Goal: Task Accomplishment & Management: Use online tool/utility

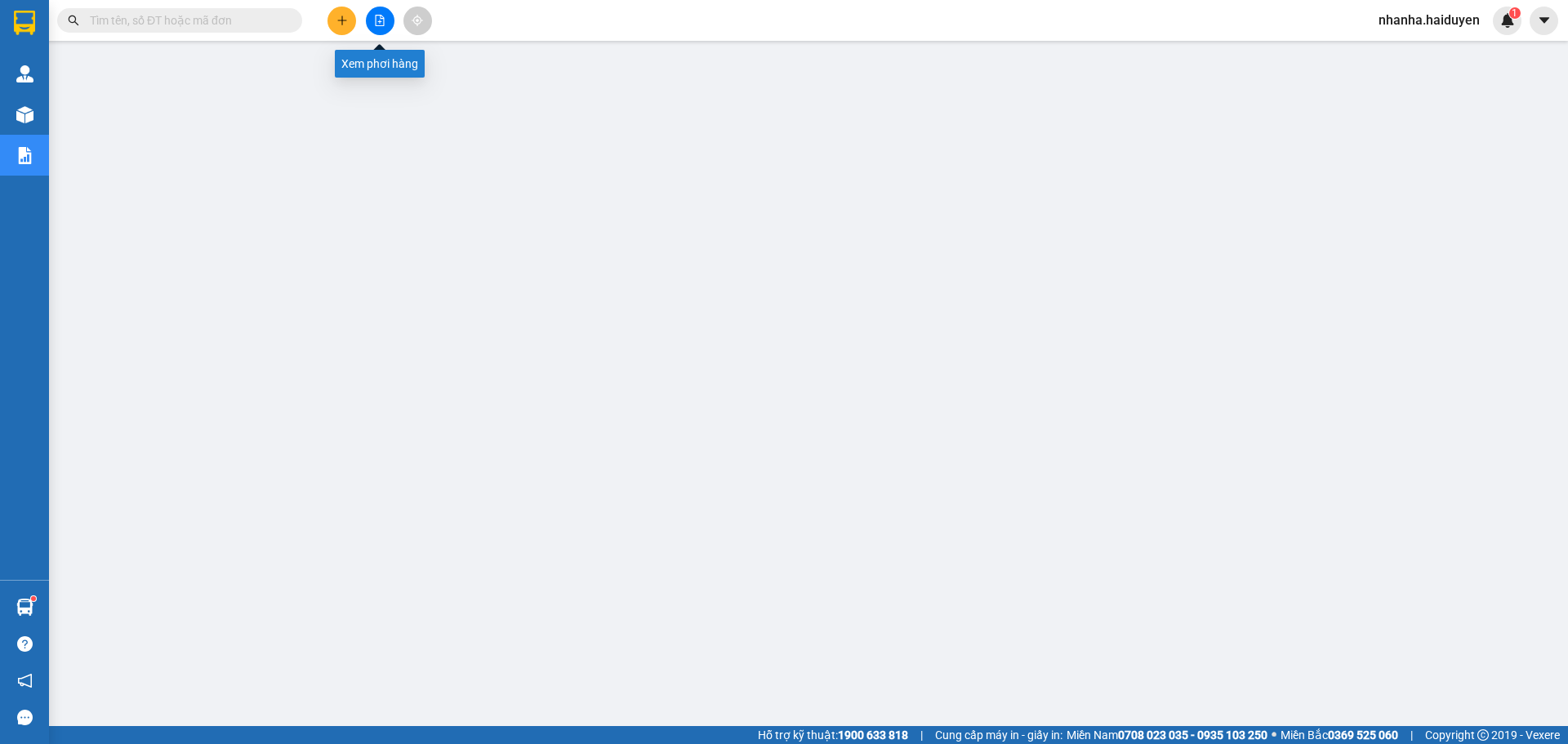
click at [385, 23] on button at bounding box center [380, 21] width 28 height 28
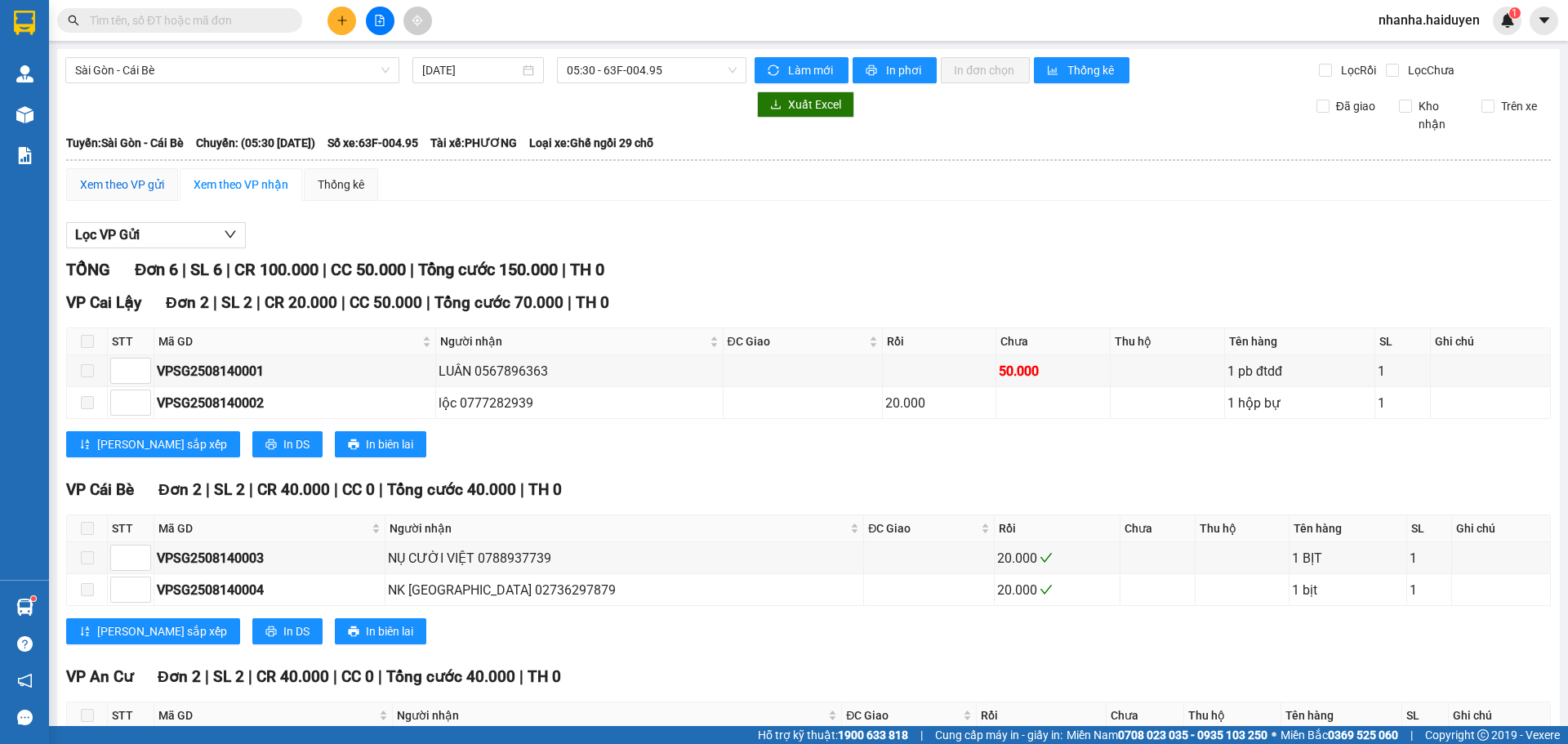
click at [85, 188] on div "Xem theo VP gửi" at bounding box center [122, 184] width 84 height 18
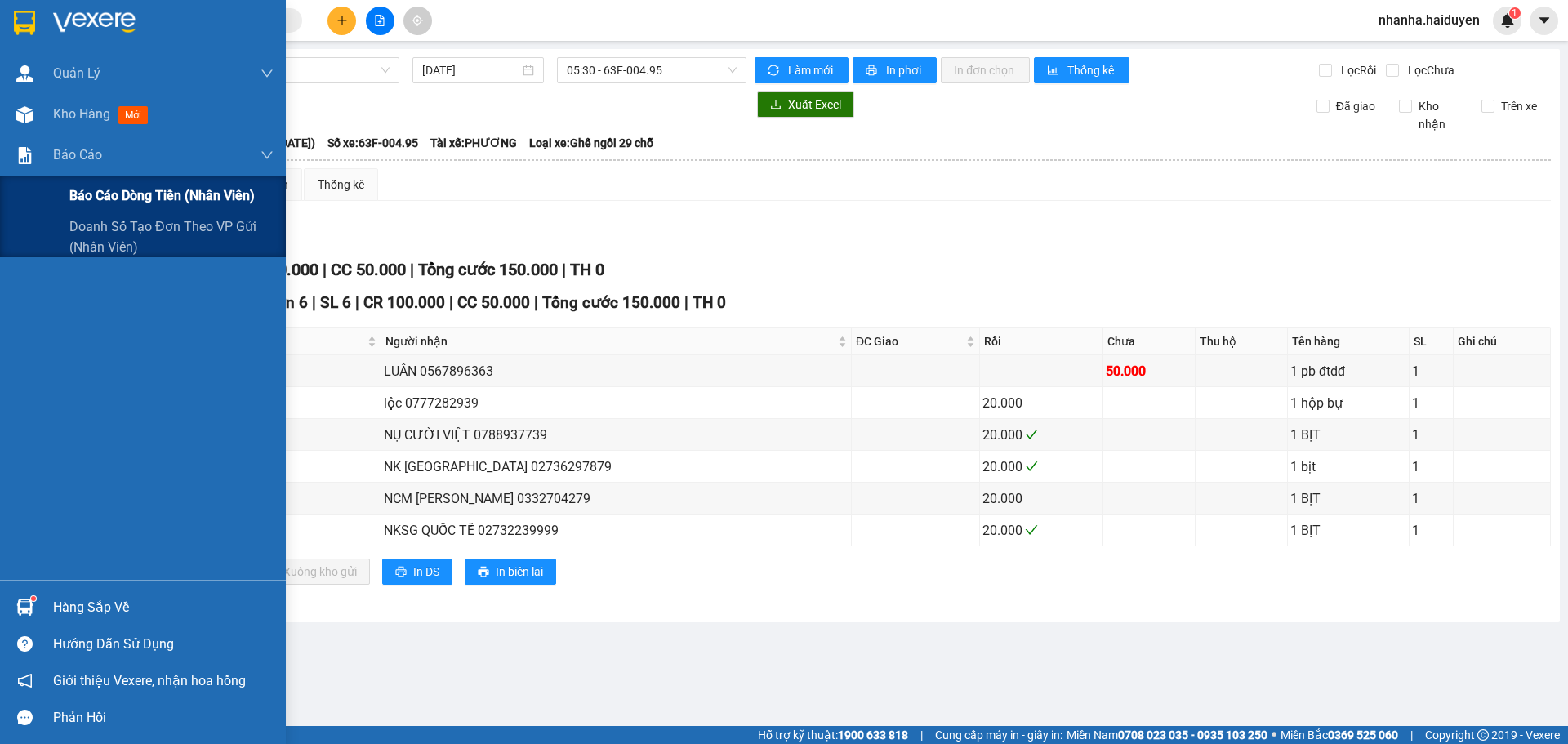
click at [84, 194] on span "Báo cáo dòng tiền (nhân viên)" at bounding box center [162, 195] width 185 height 20
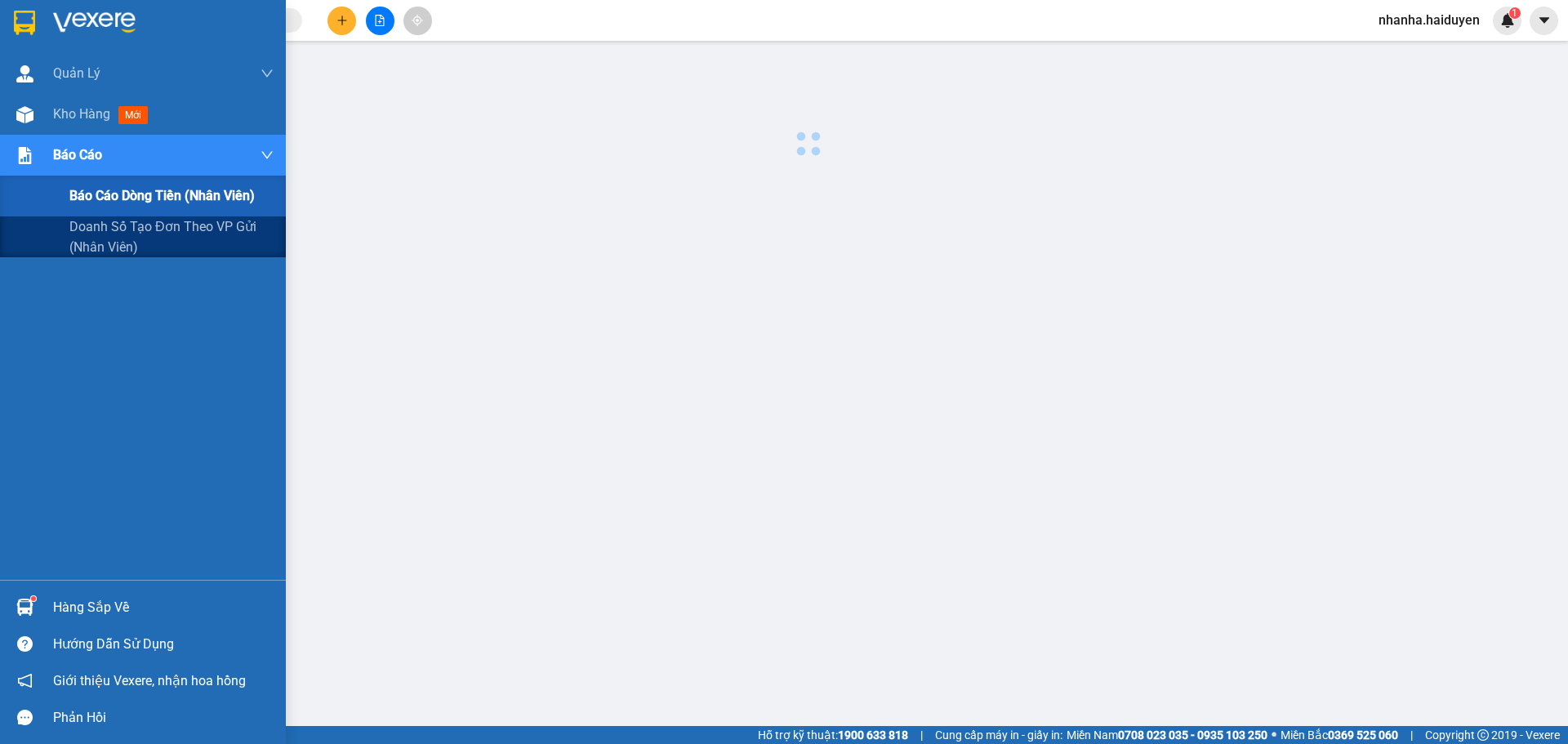
click at [84, 194] on span "Báo cáo dòng tiền (nhân viên)" at bounding box center [162, 195] width 185 height 20
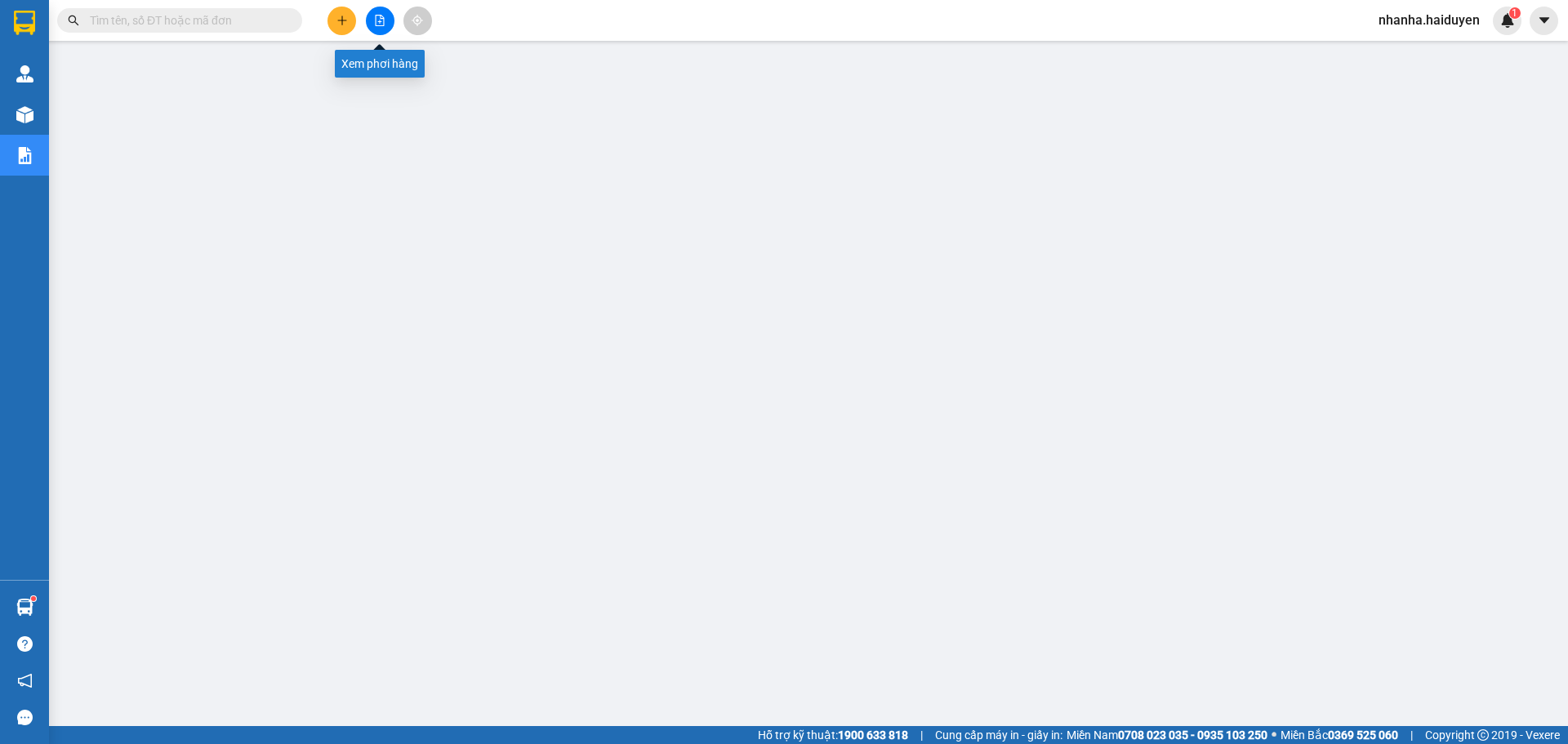
click at [383, 14] on button at bounding box center [380, 21] width 28 height 28
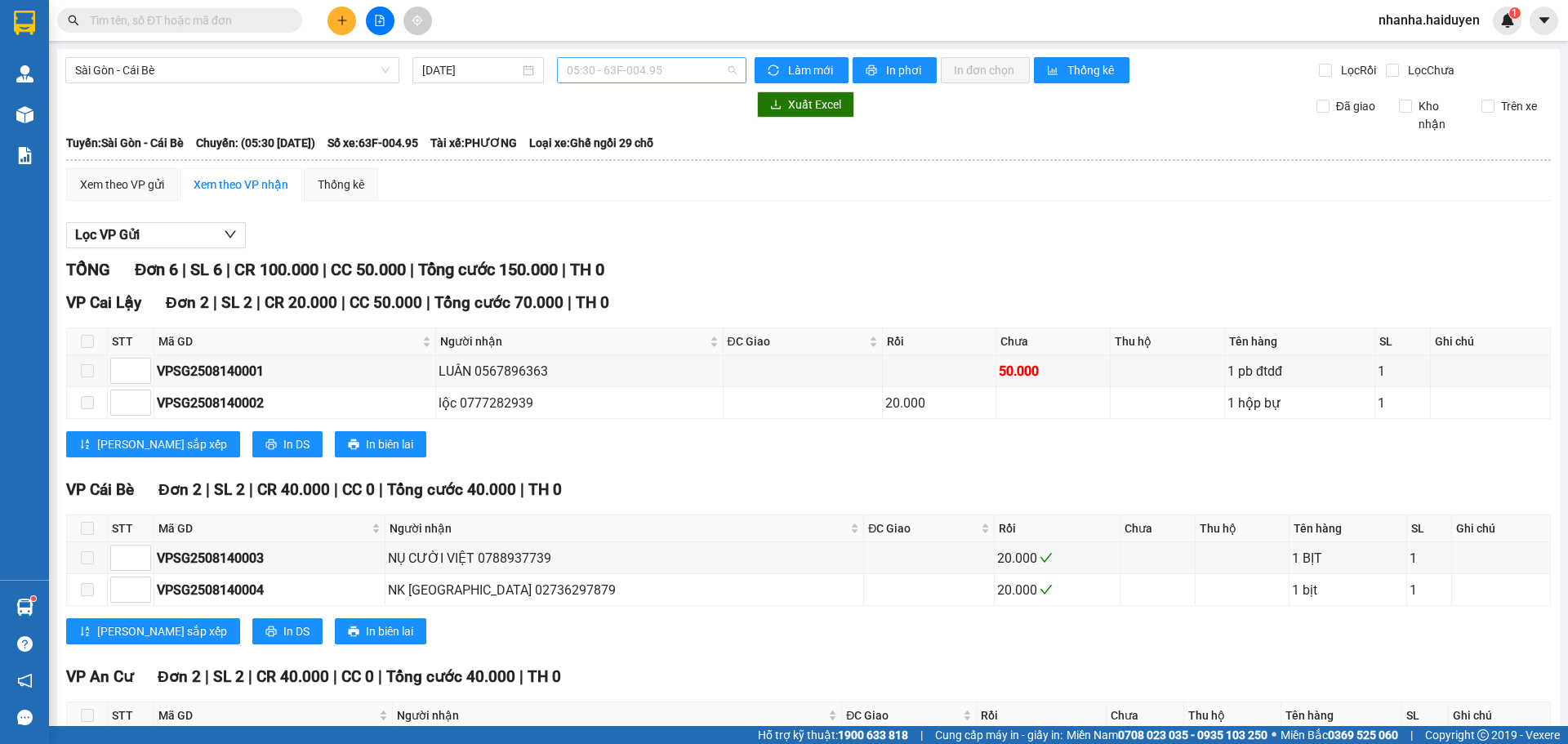
click at [604, 72] on span "05:30 - 63F-004.95" at bounding box center [651, 69] width 170 height 24
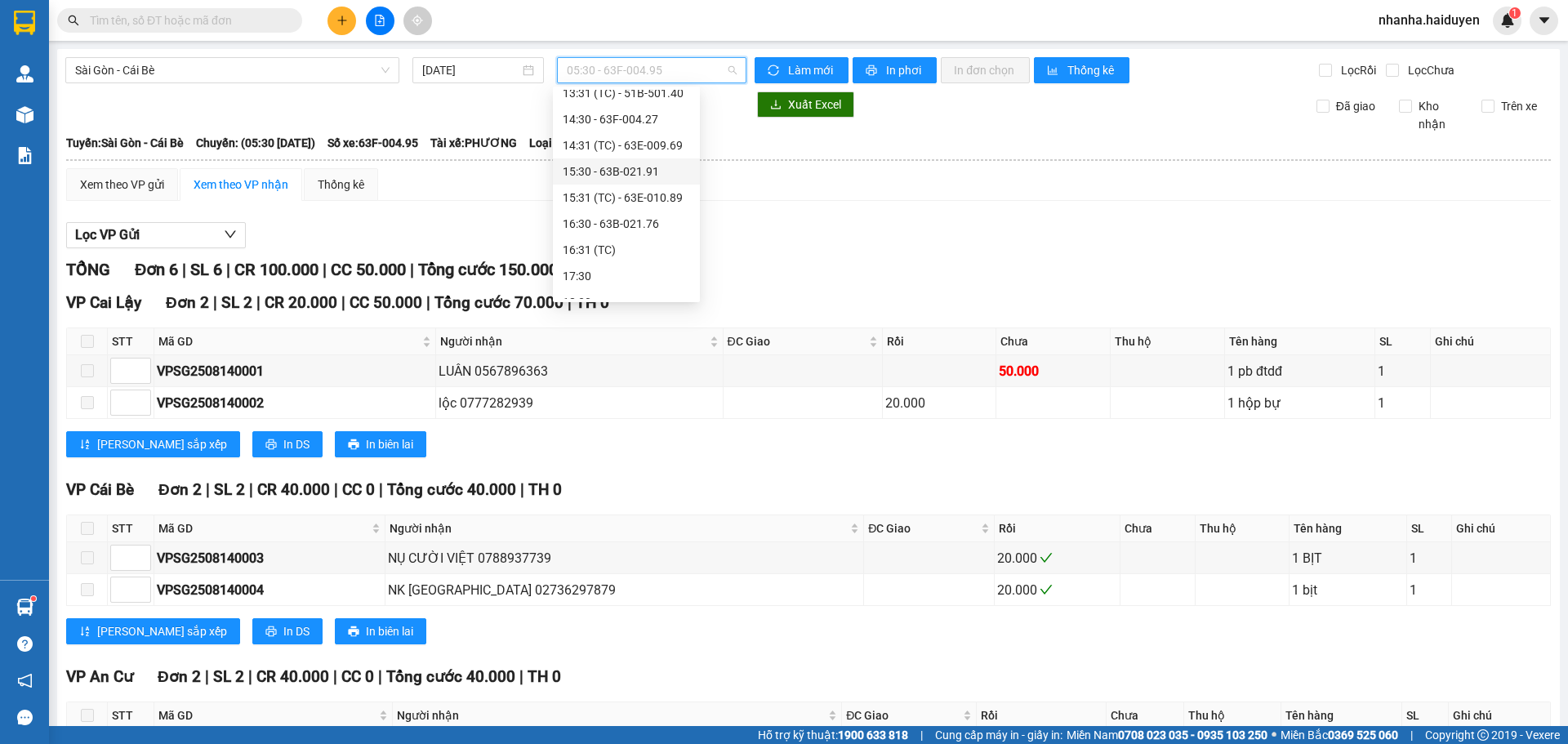
scroll to position [362, 0]
click at [596, 115] on div "13:30 - 63B-021.31" at bounding box center [626, 105] width 127 height 18
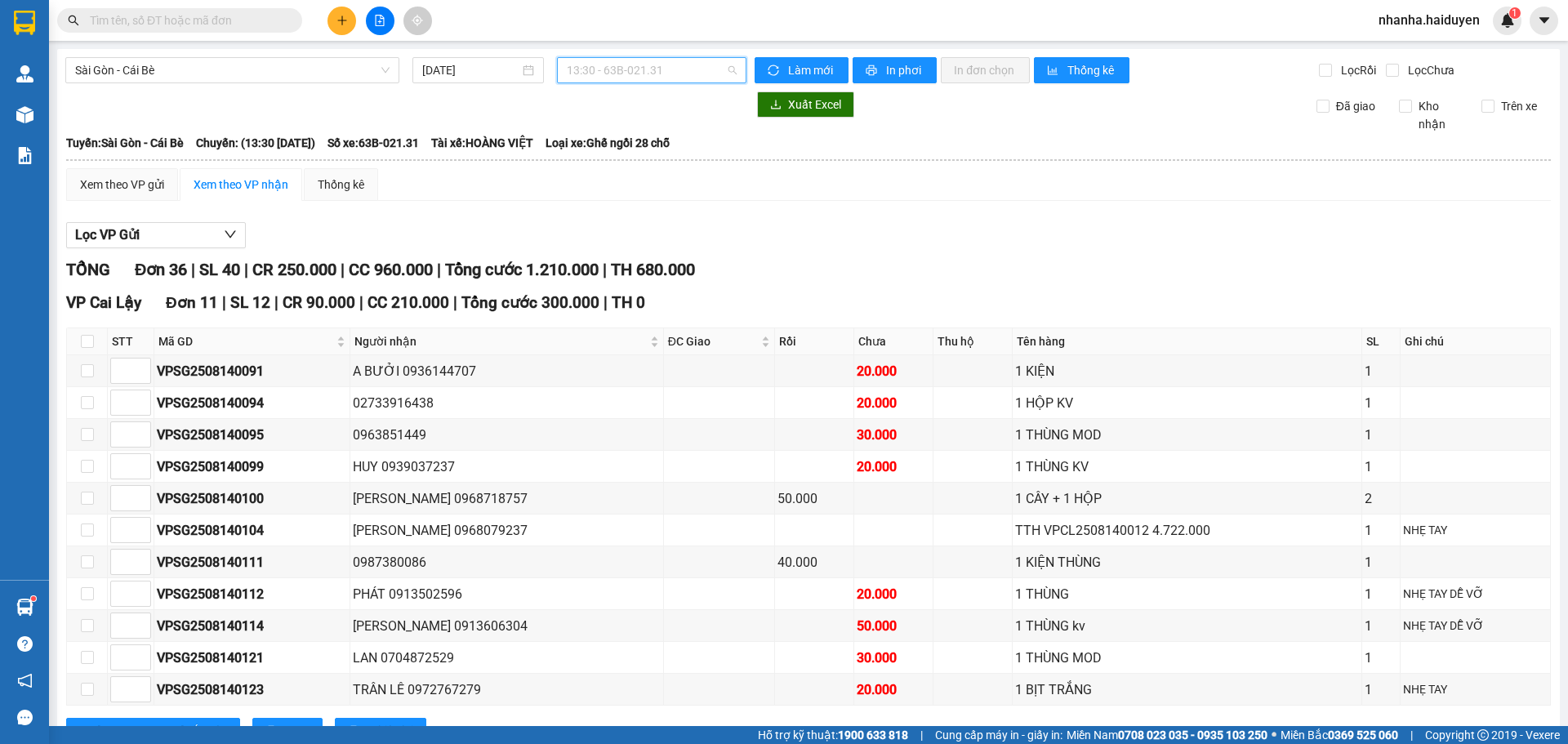
drag, startPoint x: 621, startPoint y: 62, endPoint x: 574, endPoint y: 79, distance: 50.0
click at [621, 63] on span "13:30 - 63B-021.31" at bounding box center [651, 69] width 170 height 24
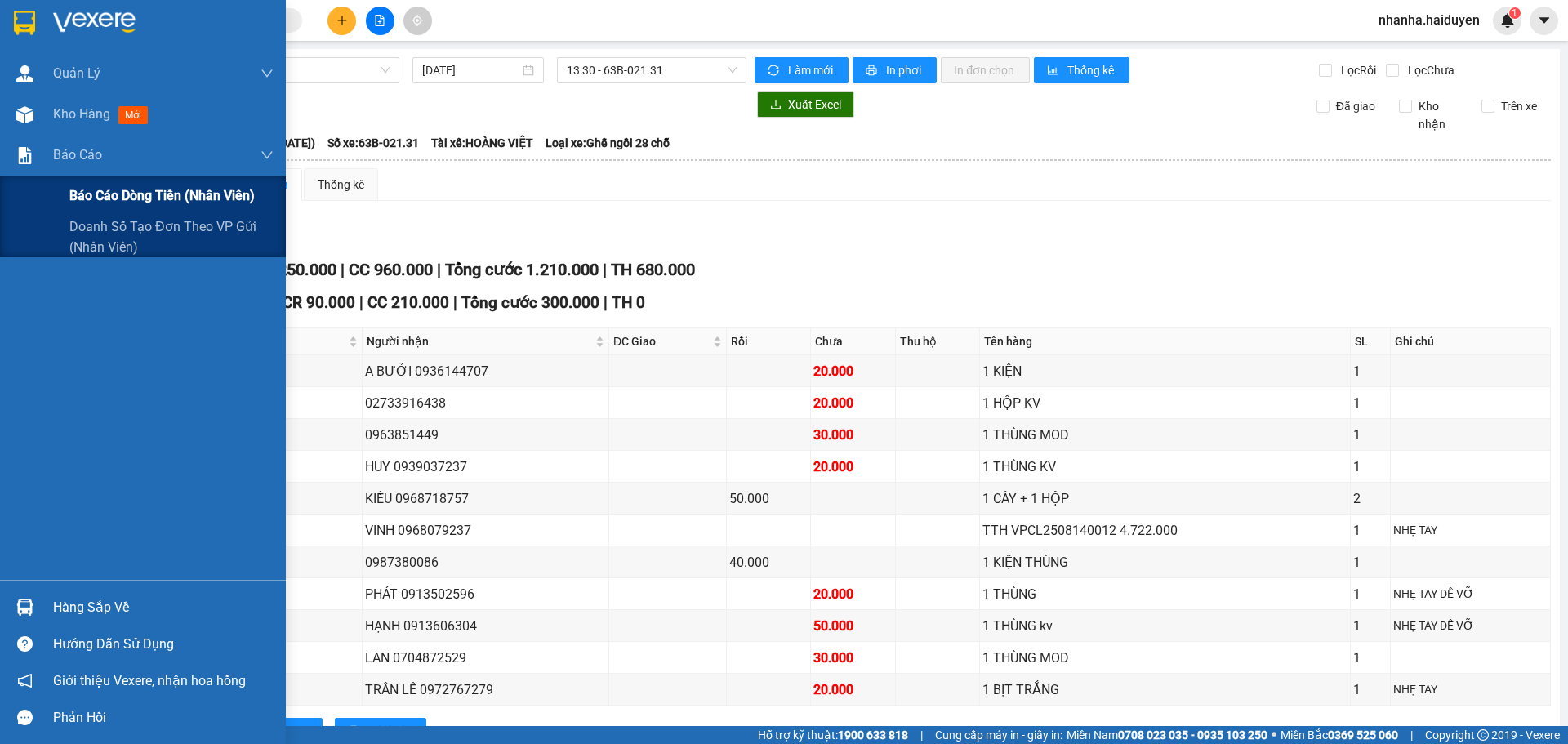
click at [88, 188] on span "Báo cáo dòng tiền (nhân viên)" at bounding box center [162, 195] width 185 height 20
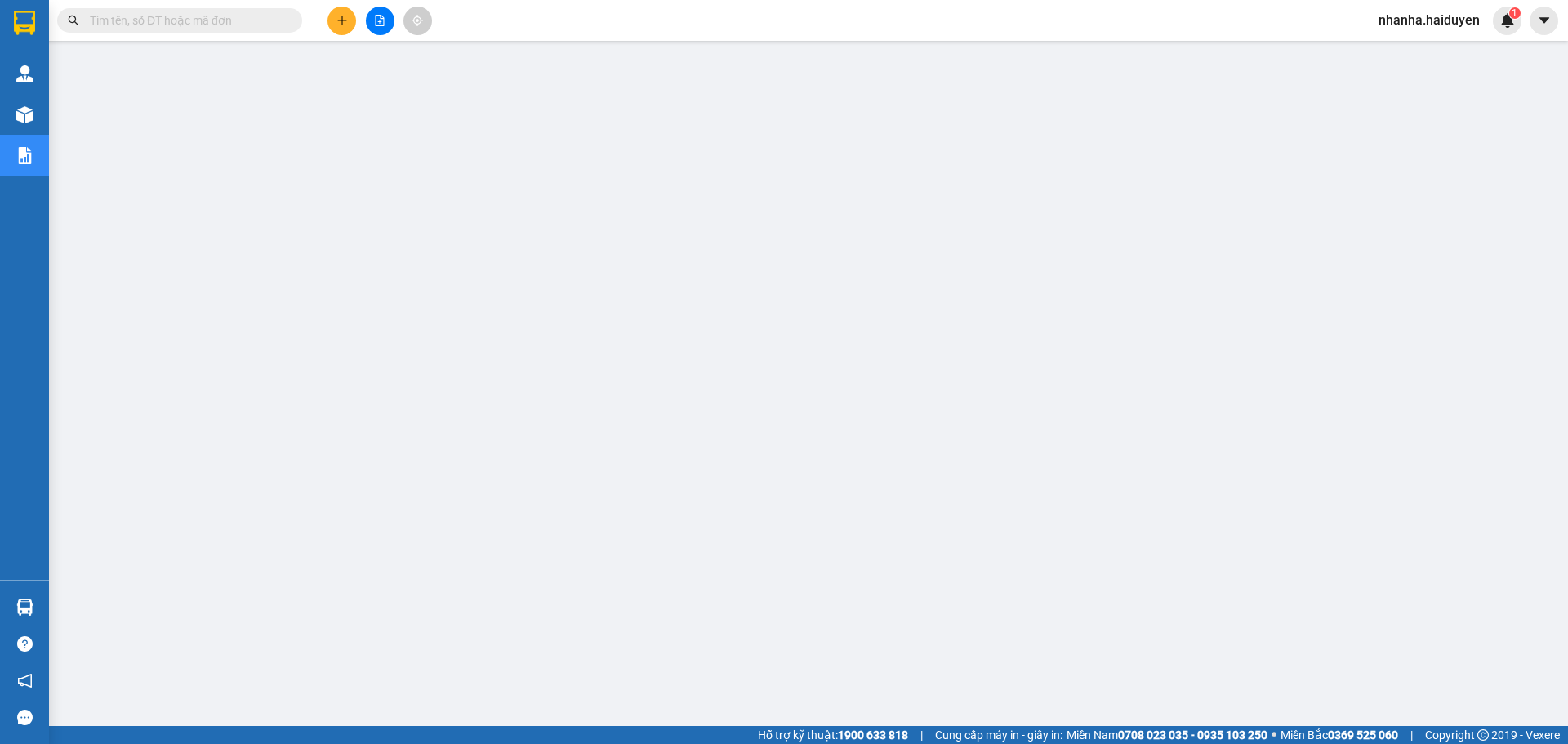
click at [373, 24] on button at bounding box center [380, 21] width 28 height 28
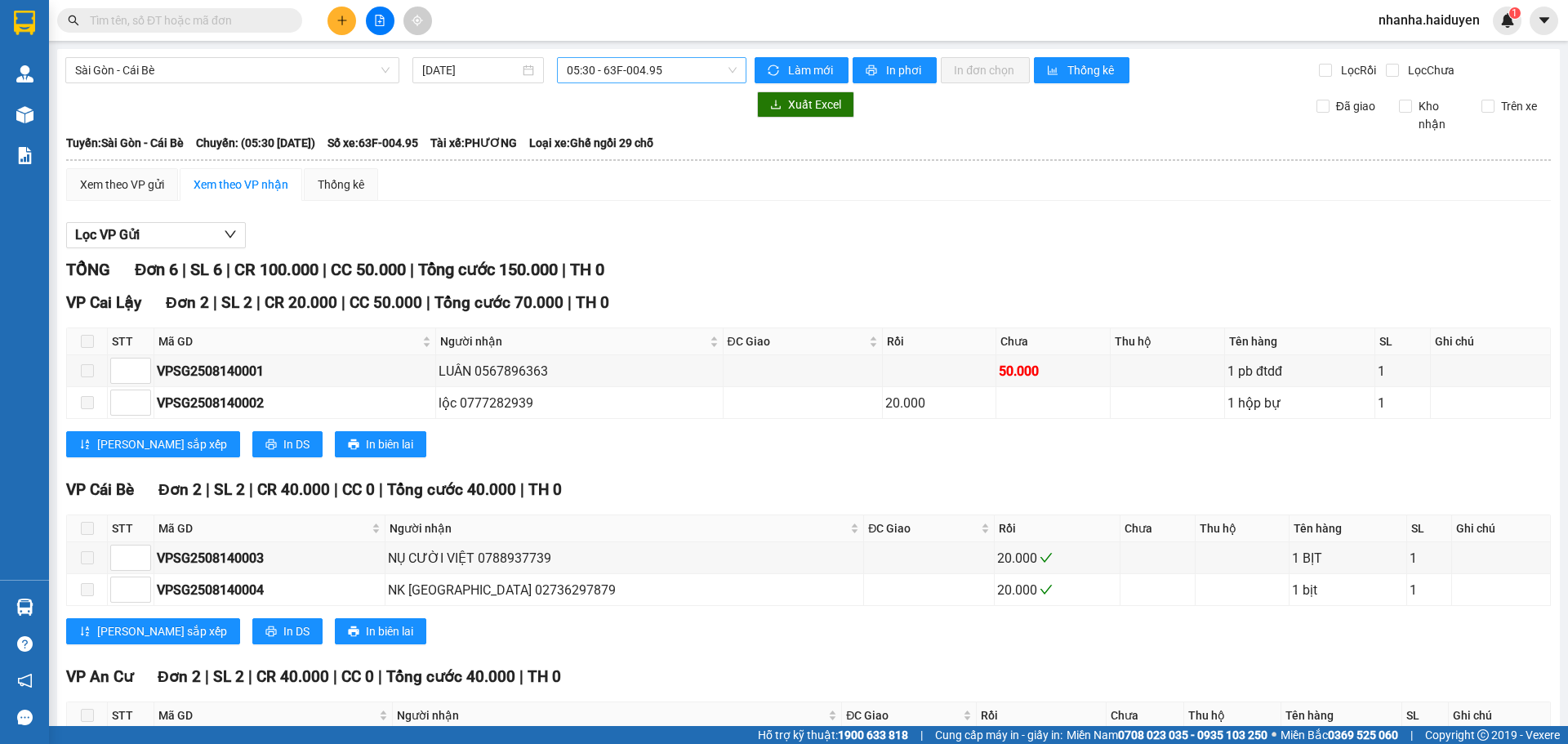
click at [648, 70] on span "05:30 - 63F-004.95" at bounding box center [651, 69] width 170 height 24
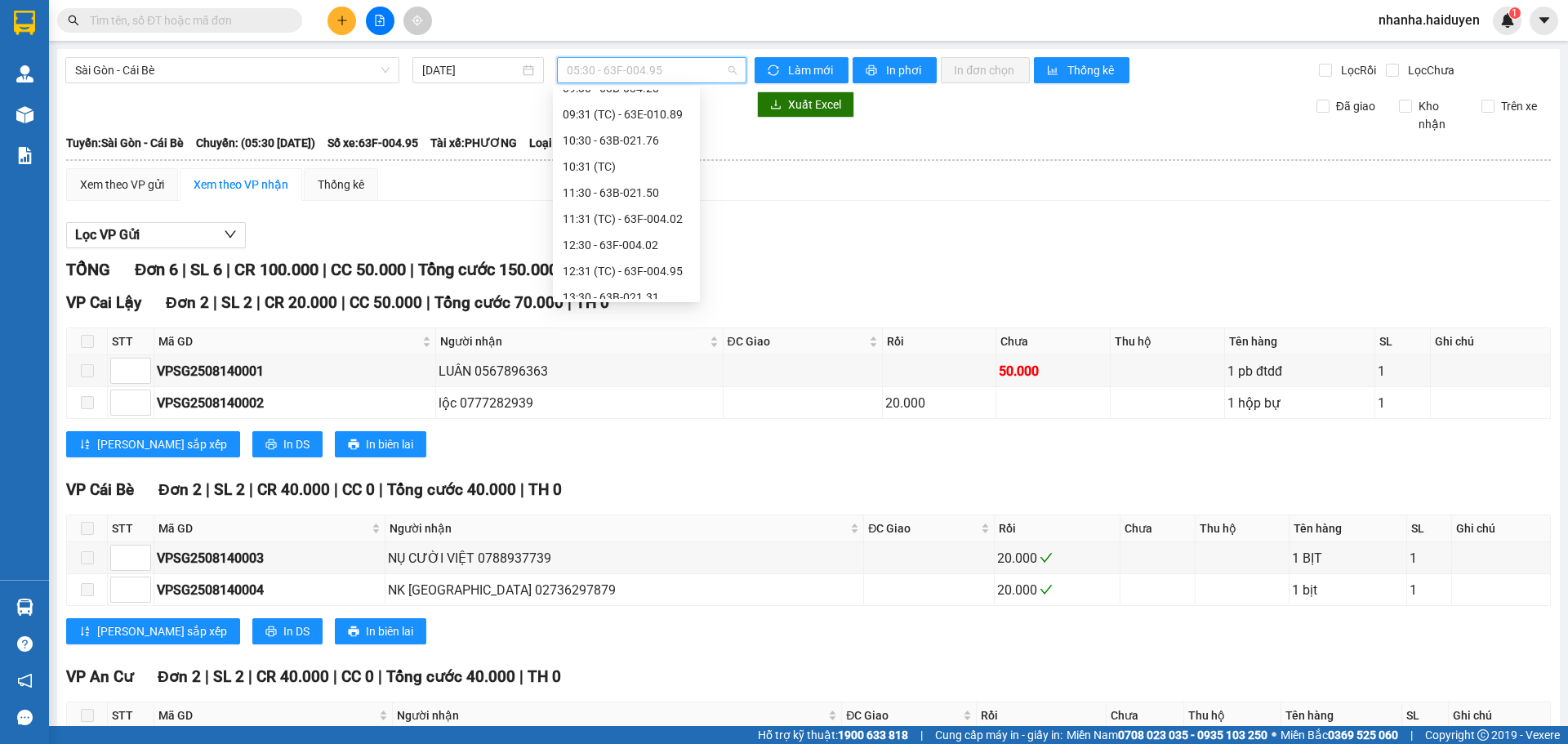
scroll to position [245, 0]
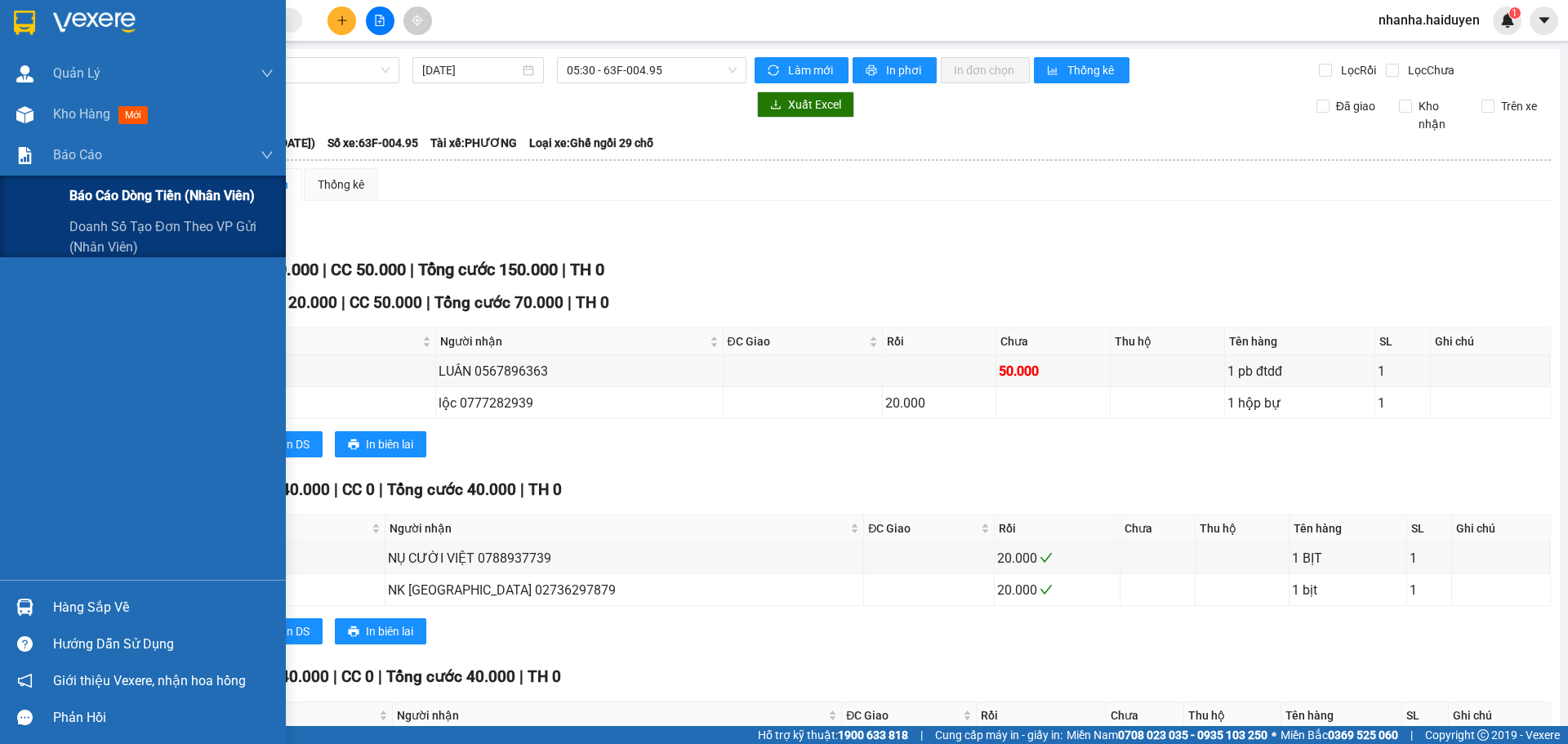
click at [97, 187] on span "Báo cáo dòng tiền (nhân viên)" at bounding box center [162, 195] width 185 height 20
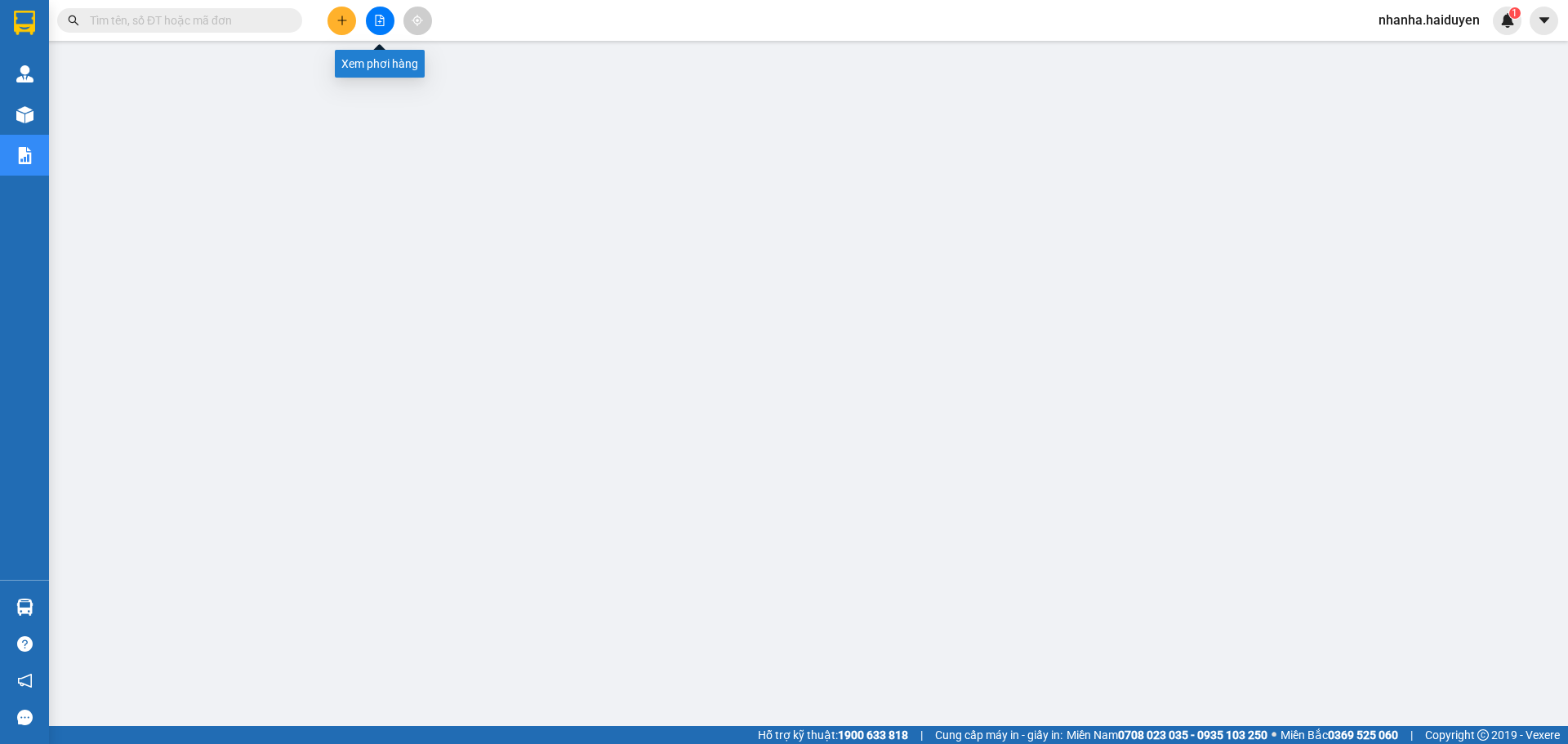
click at [362, 18] on div at bounding box center [379, 21] width 122 height 28
click at [375, 17] on icon "file-add" at bounding box center [380, 21] width 12 height 12
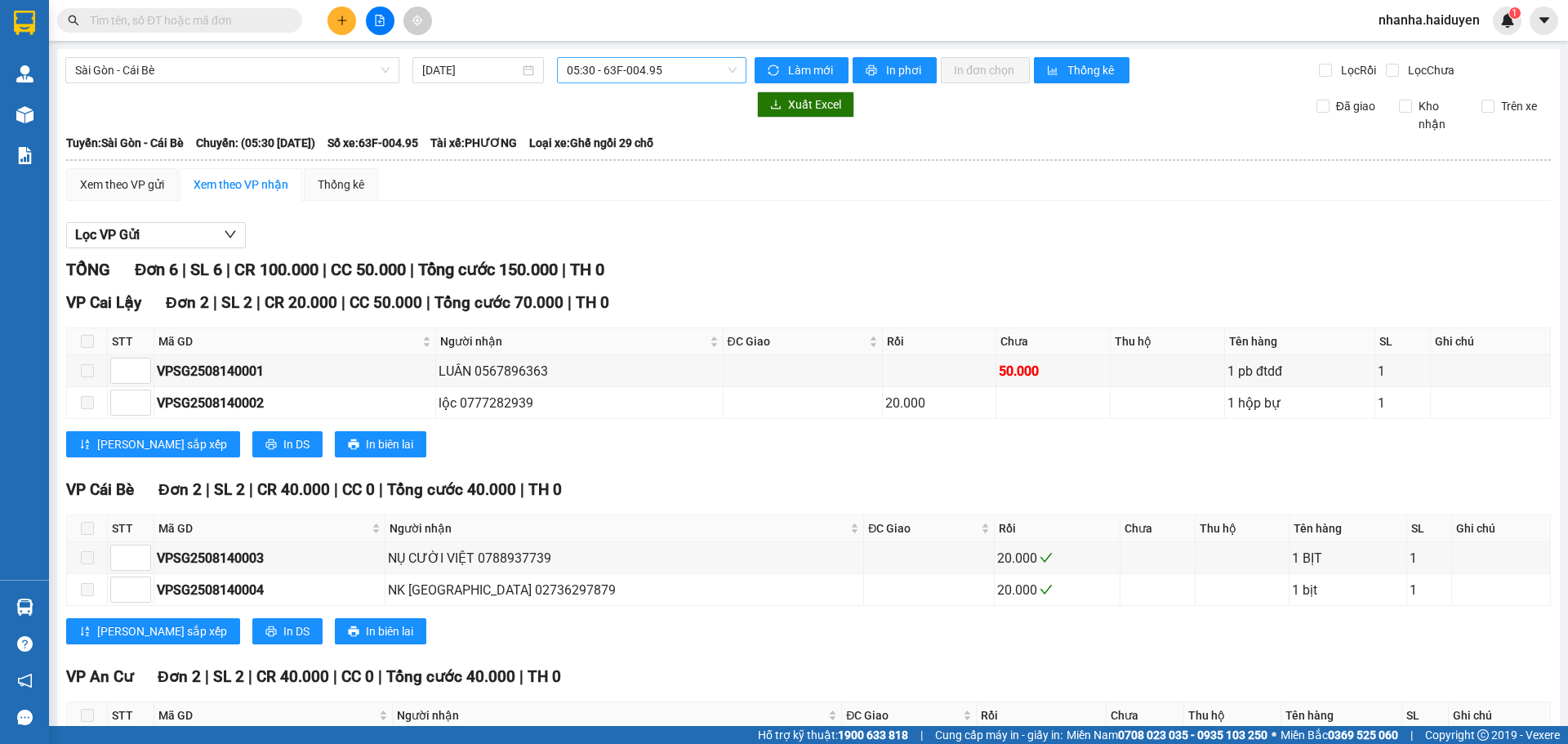
click at [591, 70] on span "05:30 - 63F-004.95" at bounding box center [651, 69] width 170 height 24
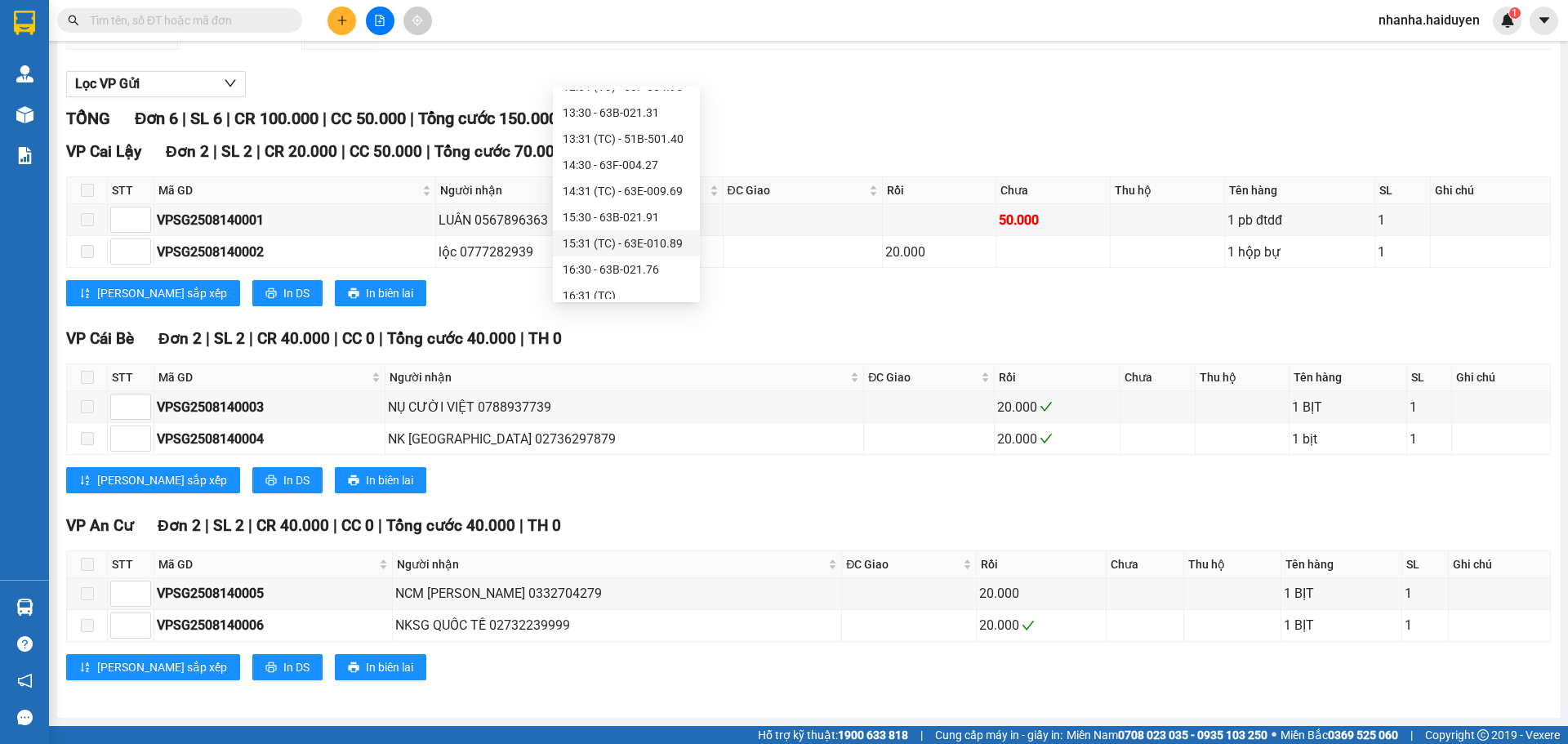
scroll to position [327, 0]
click at [611, 149] on div "13:30 - 63B-021.31" at bounding box center [626, 141] width 127 height 18
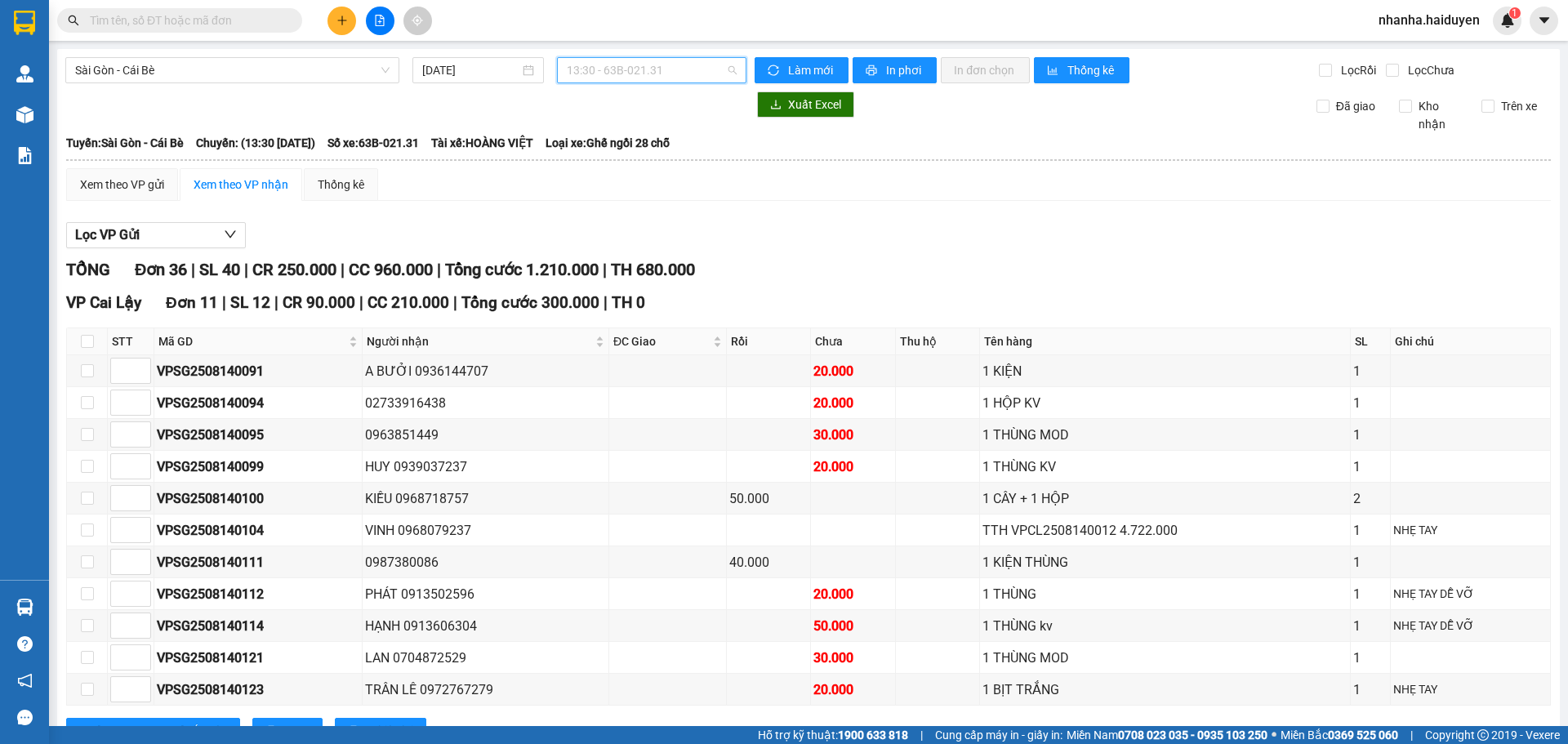
click at [567, 72] on span "13:30 - 63B-021.31" at bounding box center [651, 69] width 170 height 24
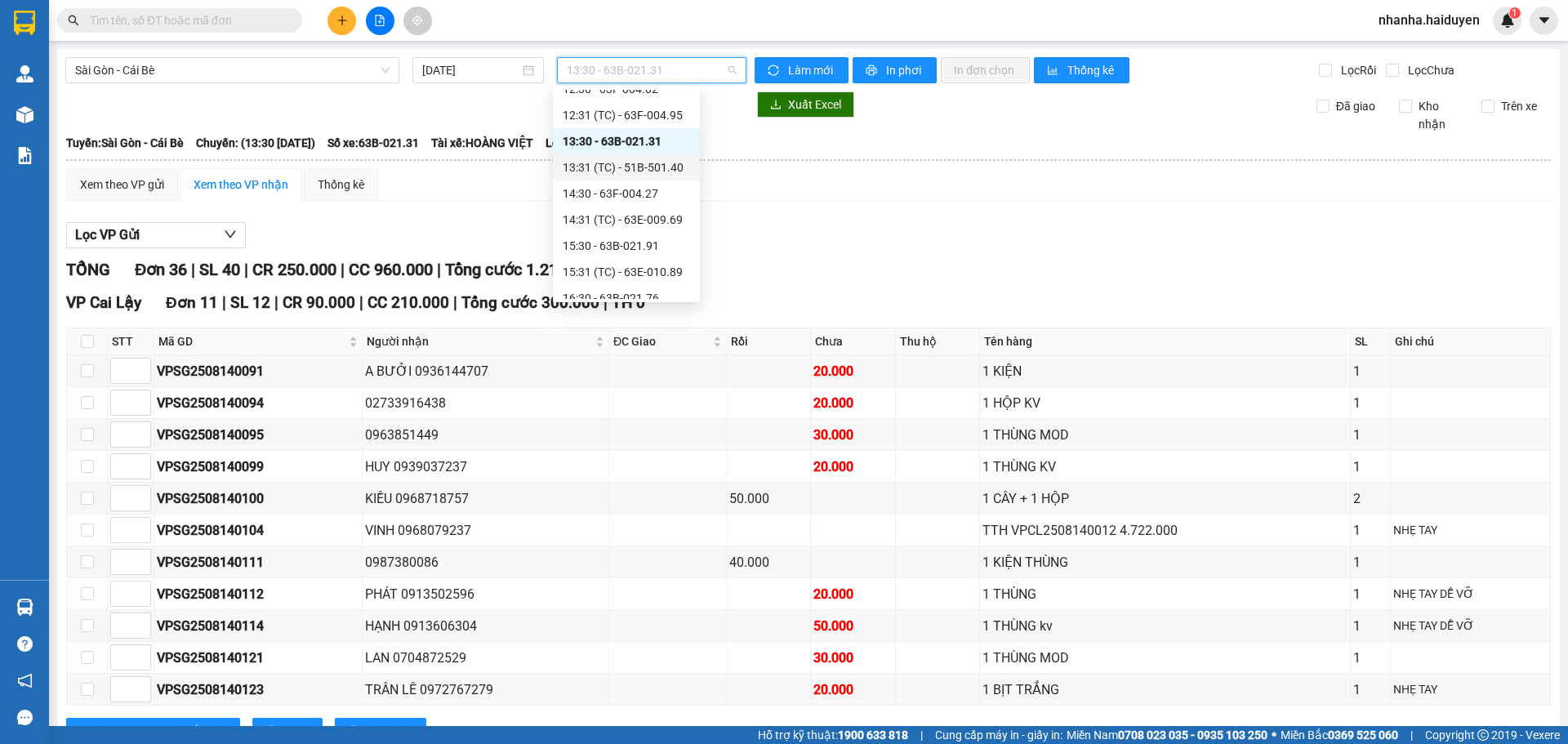
click at [583, 168] on div "13:31 (TC) - 51B-501.40" at bounding box center [626, 167] width 127 height 18
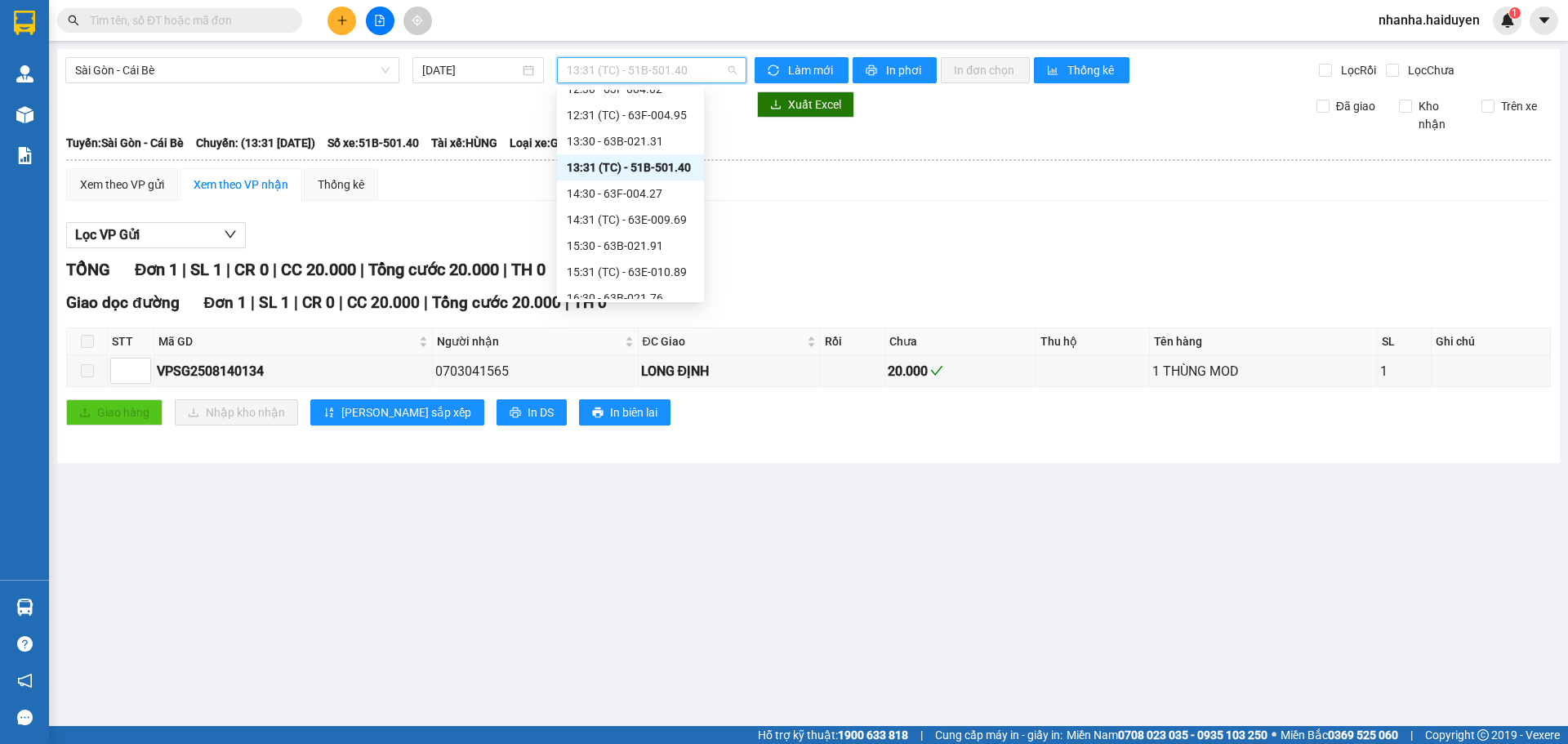
click at [622, 67] on span "13:31 (TC) - 51B-501.40" at bounding box center [651, 69] width 170 height 24
click at [619, 149] on div "13:30 - 63B-021.31" at bounding box center [630, 141] width 127 height 18
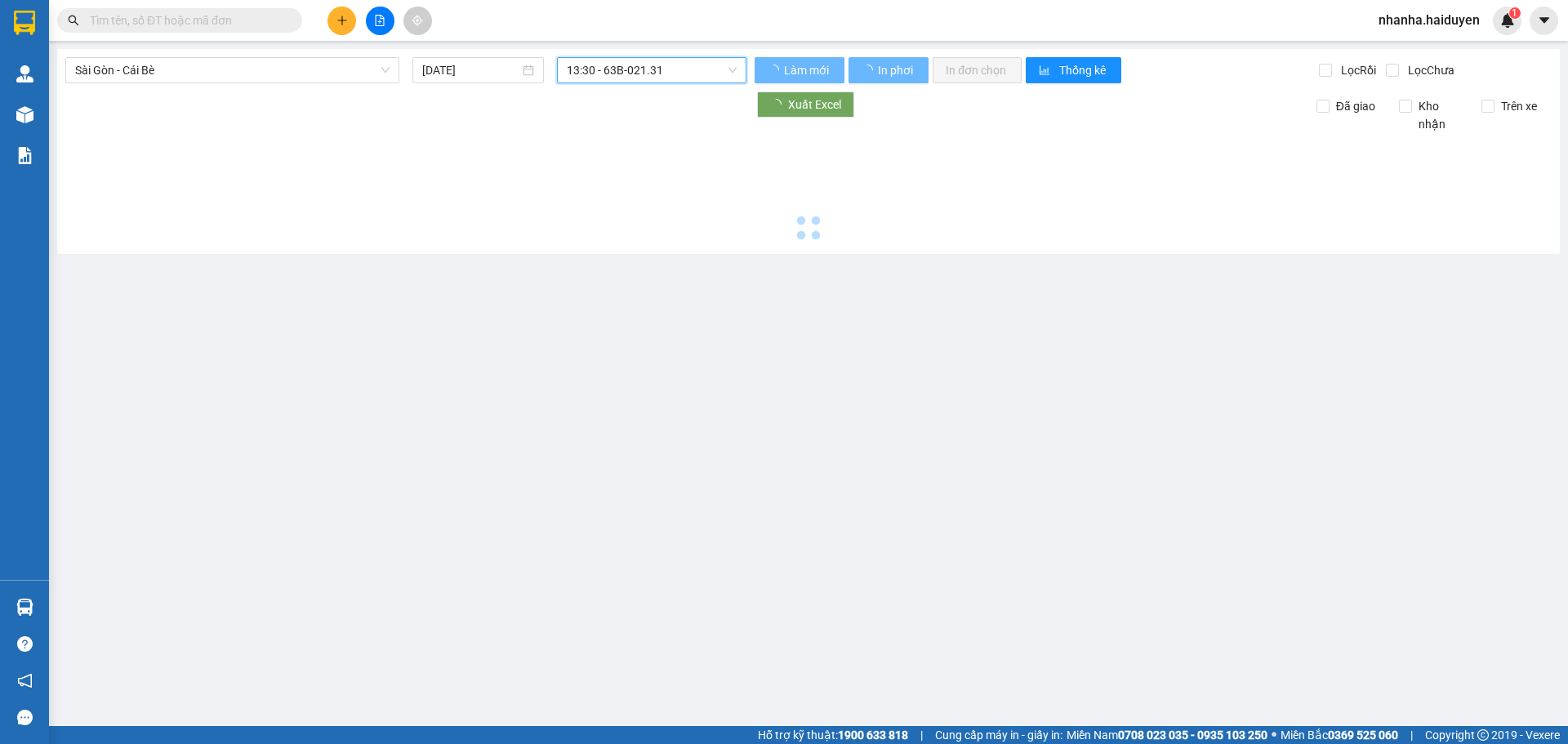
click at [619, 79] on span "13:30 - 63B-021.31" at bounding box center [651, 69] width 170 height 24
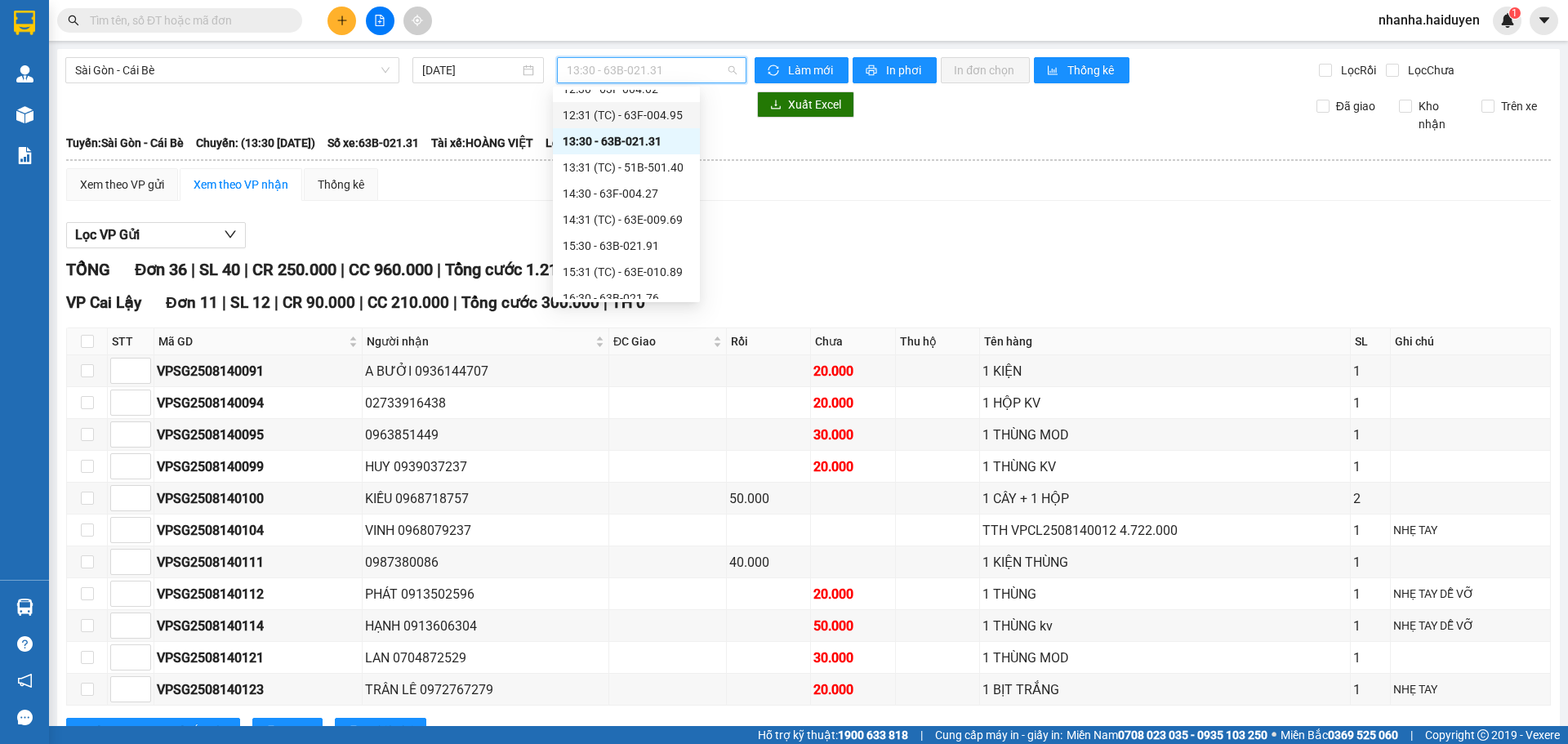
click at [623, 113] on div "12:31 (TC) - 63F-004.95" at bounding box center [626, 115] width 127 height 18
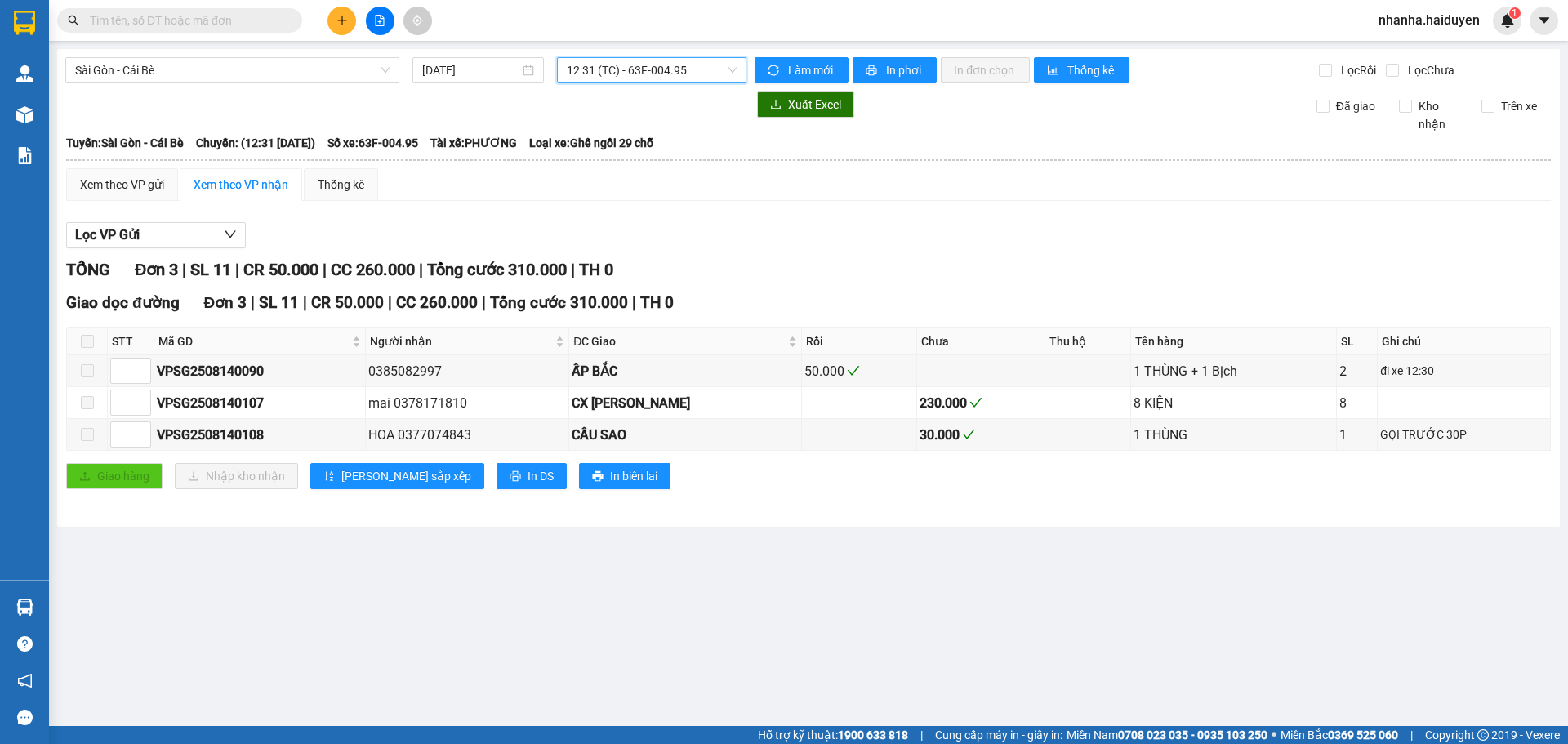
click at [628, 73] on span "12:31 (TC) - 63F-004.95" at bounding box center [651, 69] width 170 height 24
click at [821, 243] on div "Lọc VP Gửi" at bounding box center [808, 235] width 1484 height 27
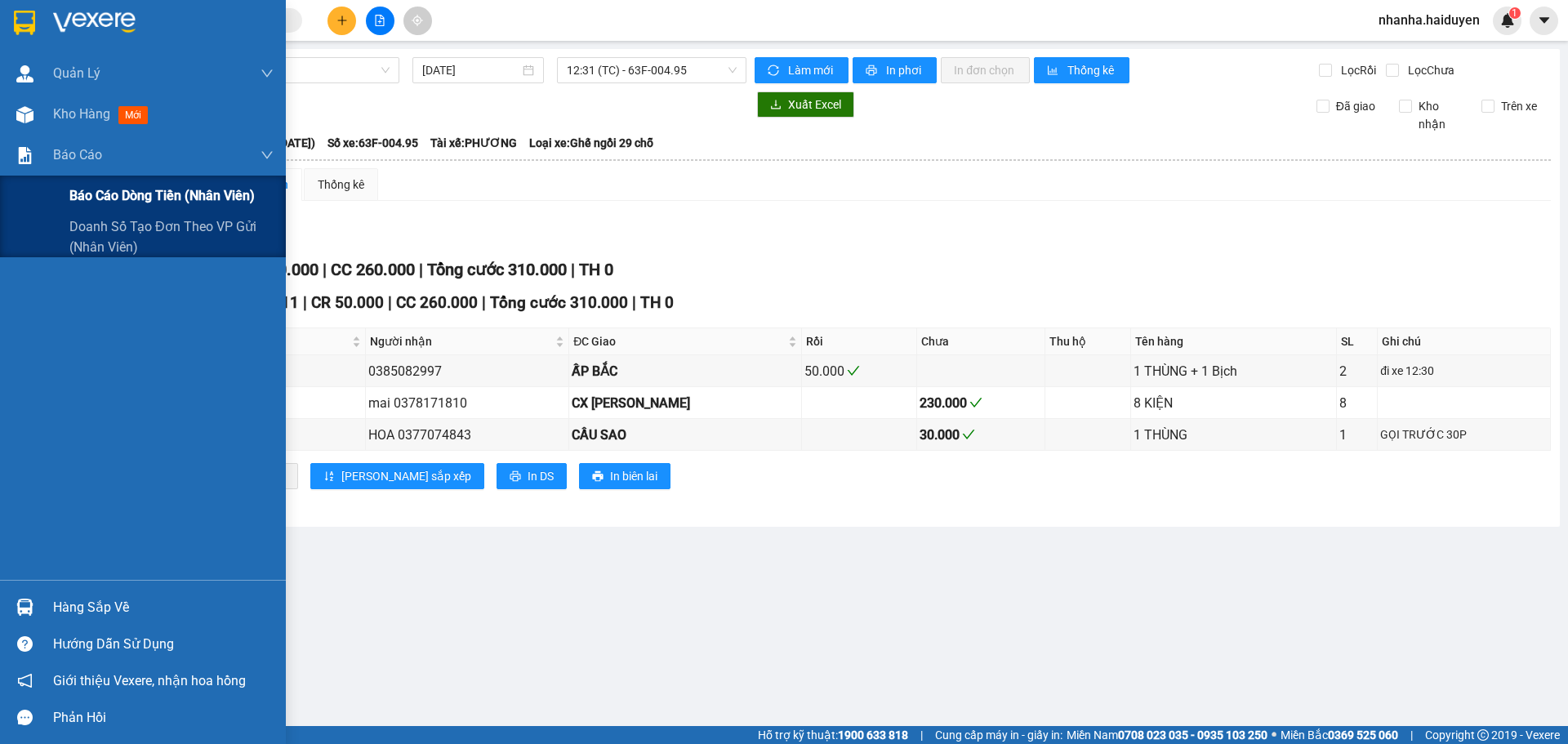
click at [98, 191] on span "Báo cáo dòng tiền (nhân viên)" at bounding box center [162, 195] width 185 height 20
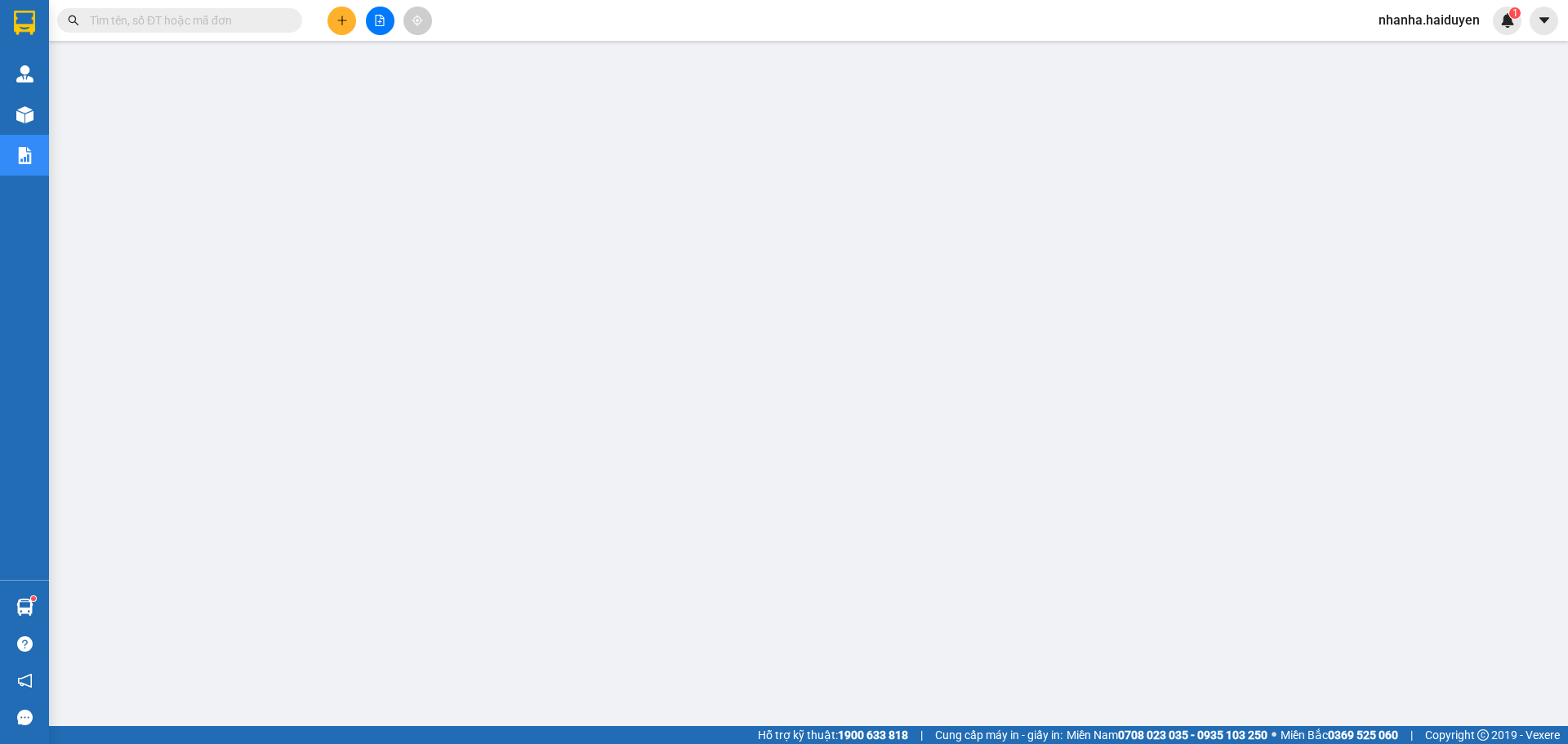
click at [230, 11] on span at bounding box center [179, 20] width 245 height 24
click at [232, 15] on input "text" at bounding box center [186, 20] width 193 height 18
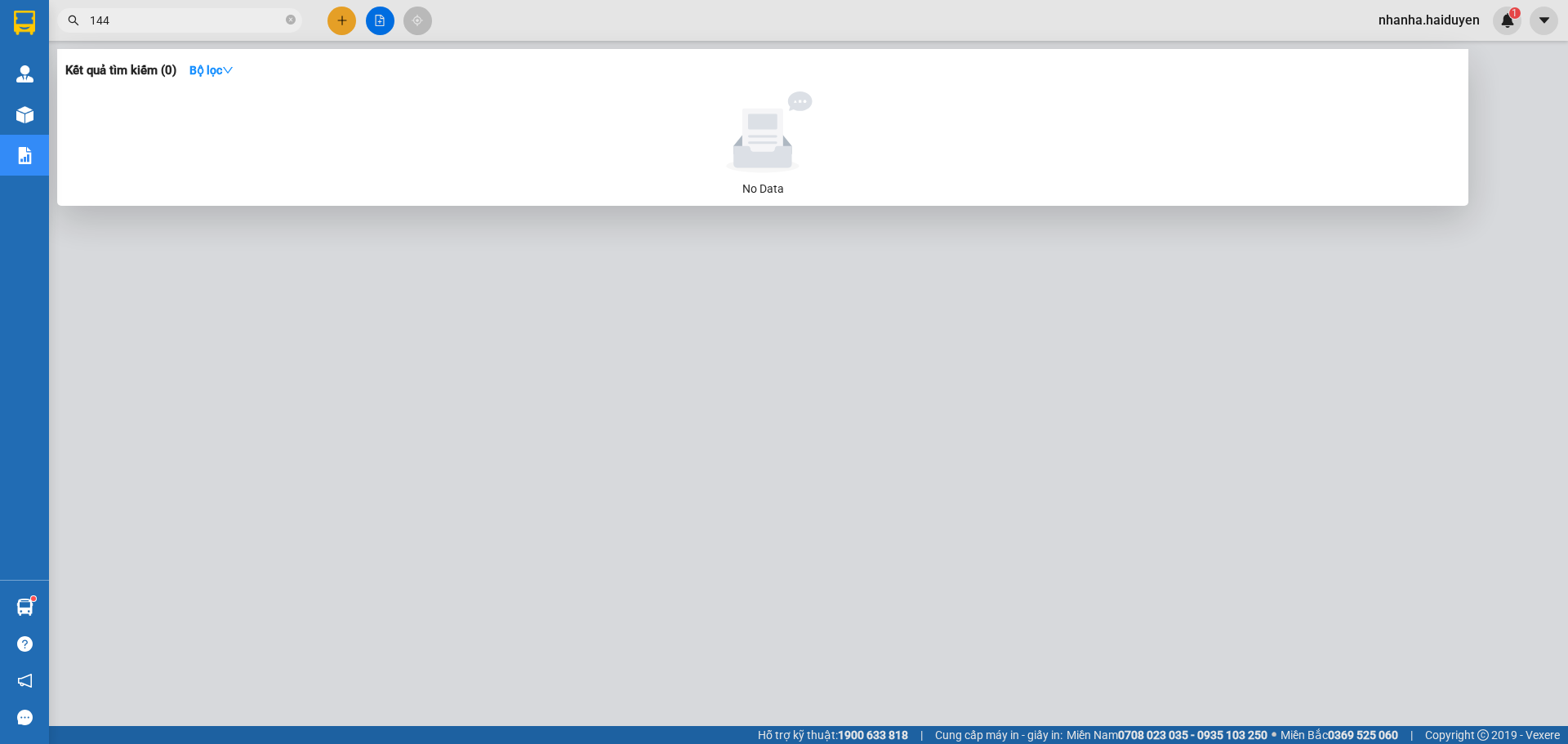
type input "1449"
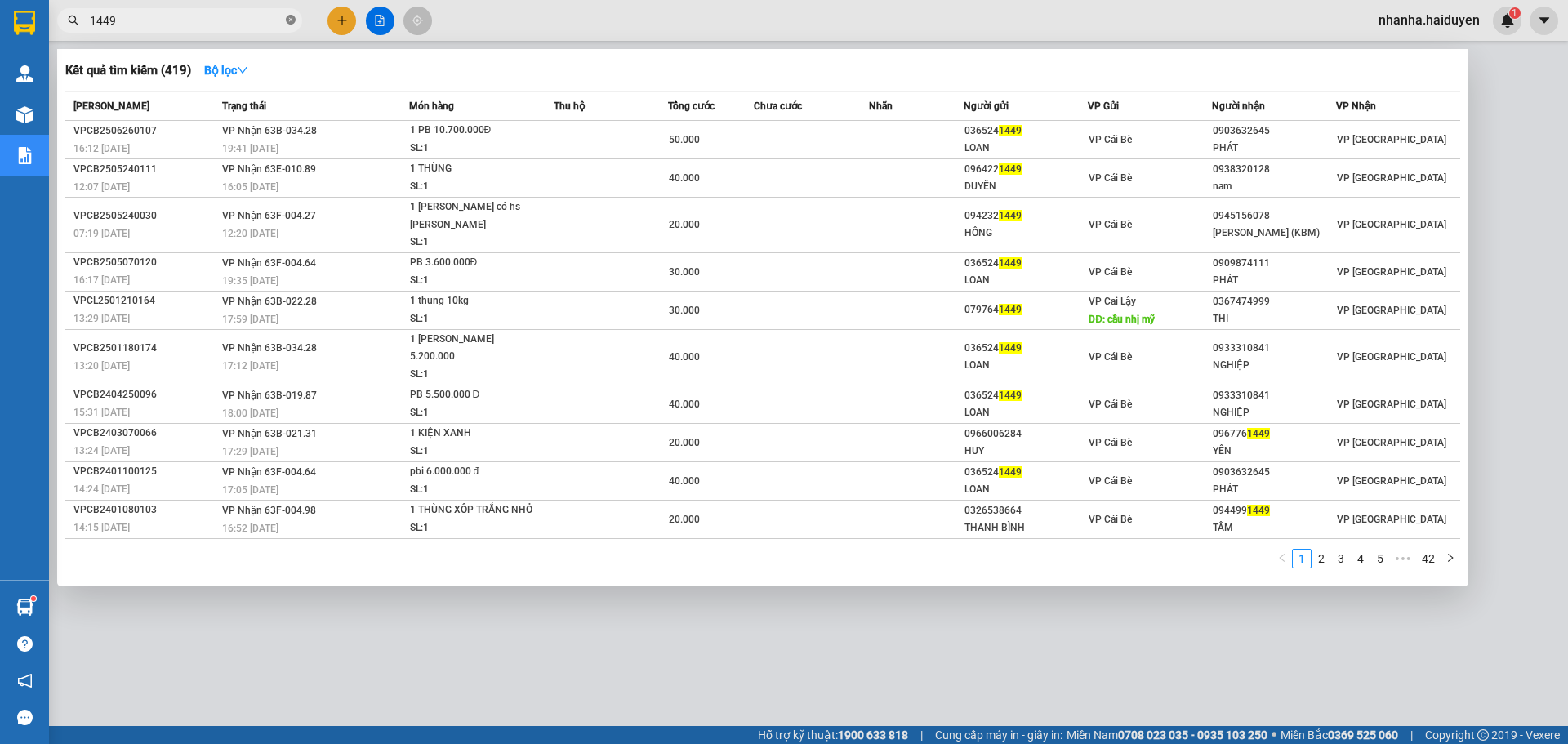
click at [290, 19] on icon "close-circle" at bounding box center [290, 20] width 10 height 10
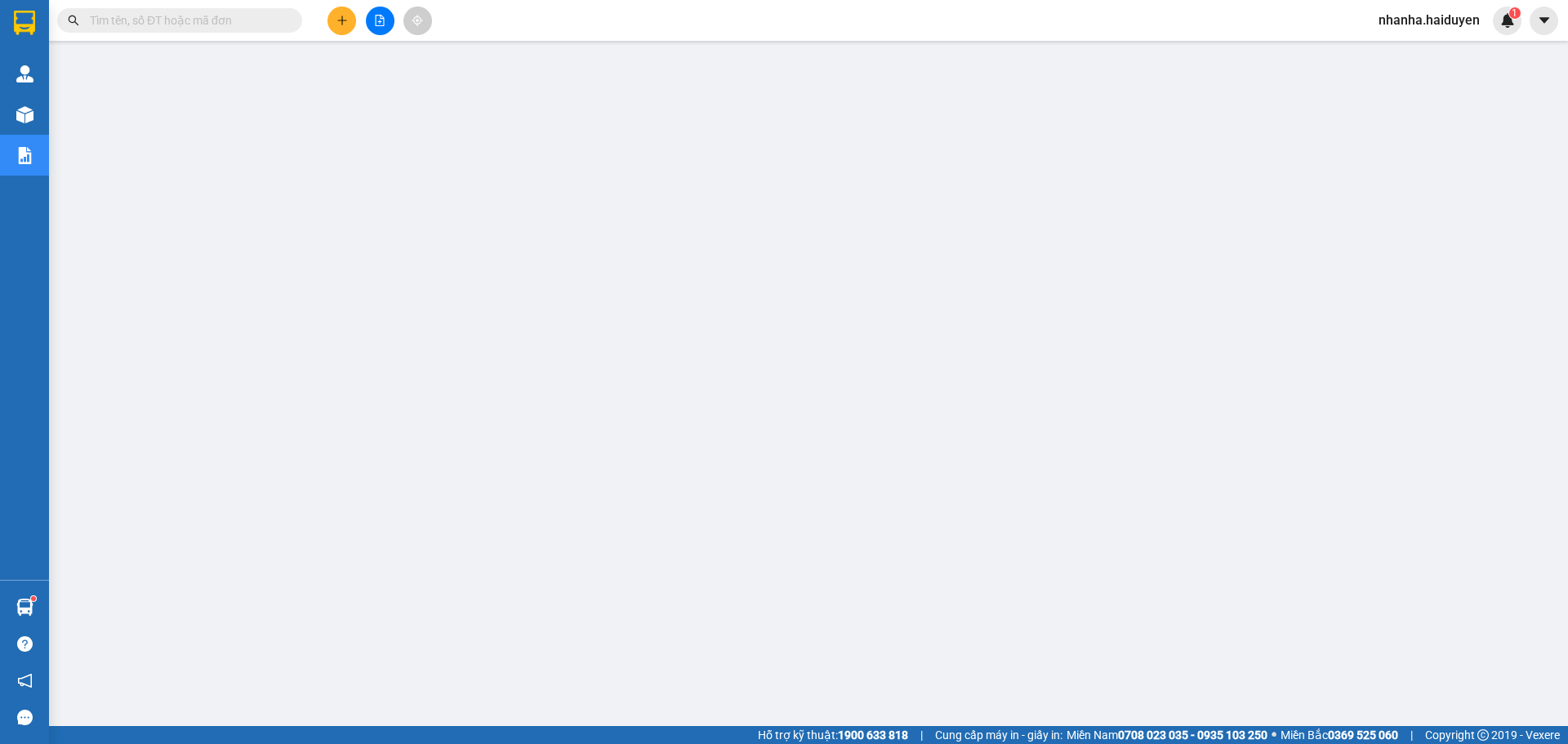
click at [261, 21] on input "text" at bounding box center [186, 20] width 193 height 18
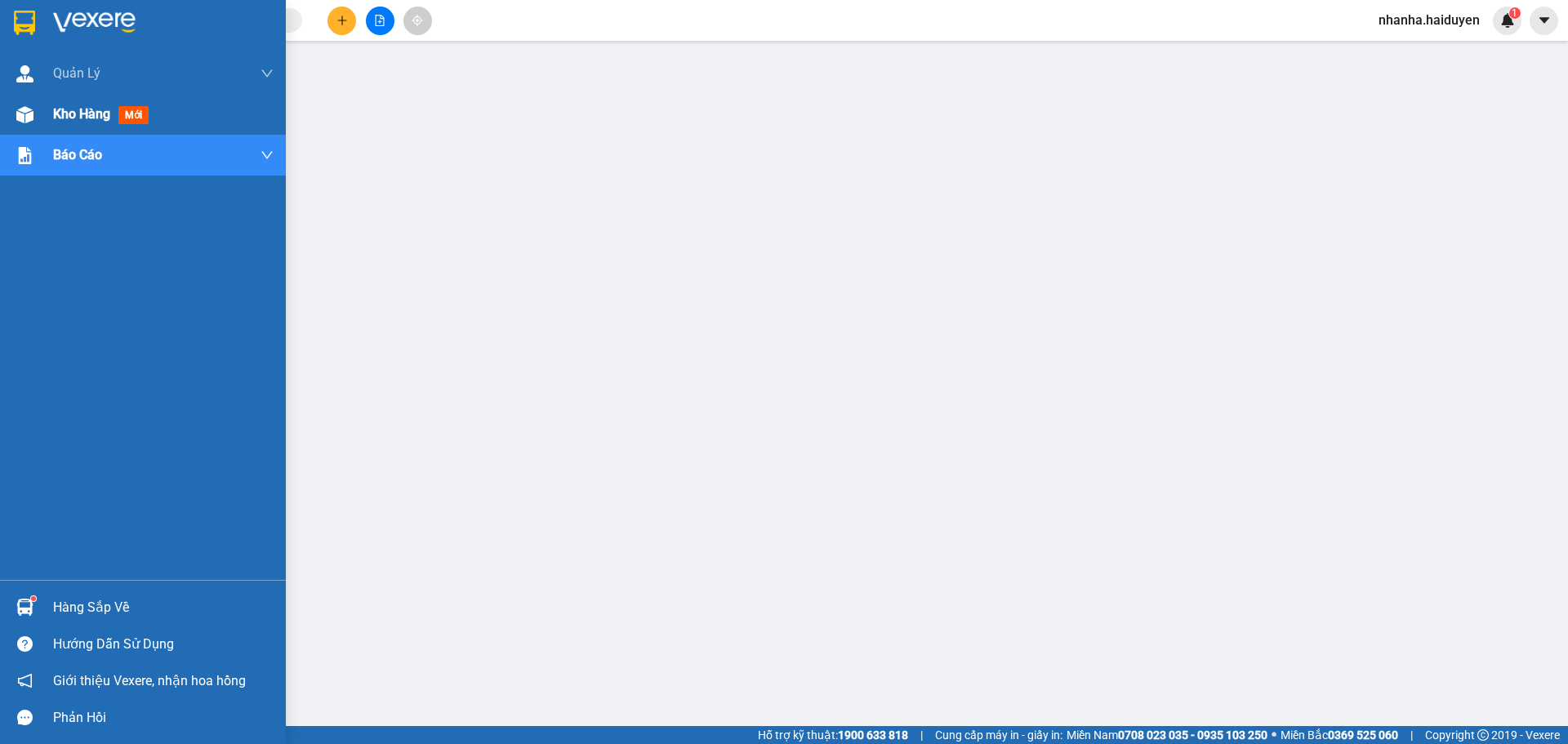
drag, startPoint x: 59, startPoint y: 122, endPoint x: 174, endPoint y: 103, distance: 116.6
click at [59, 121] on div "Kho hàng mới" at bounding box center [104, 114] width 102 height 20
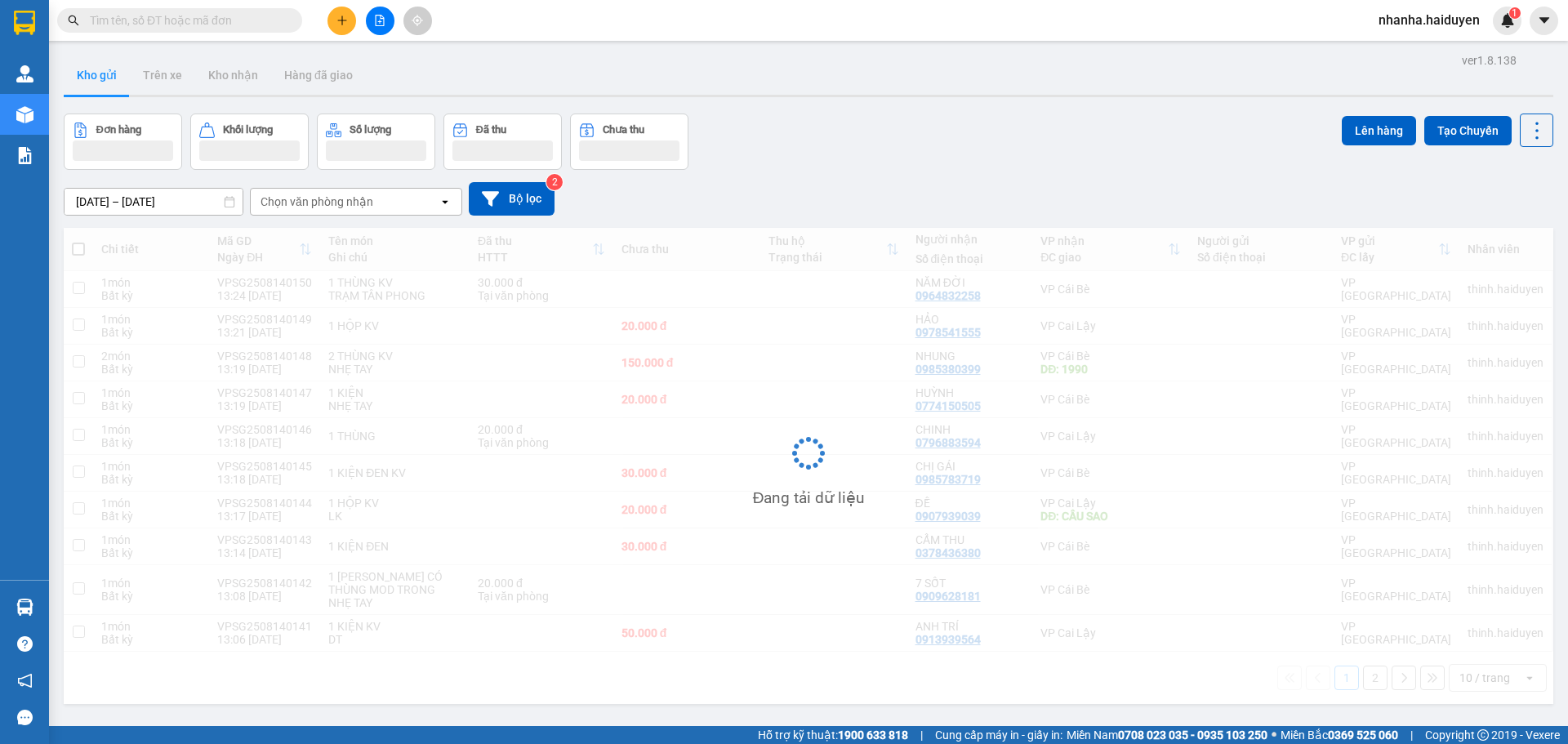
click at [275, 27] on input "text" at bounding box center [186, 20] width 193 height 18
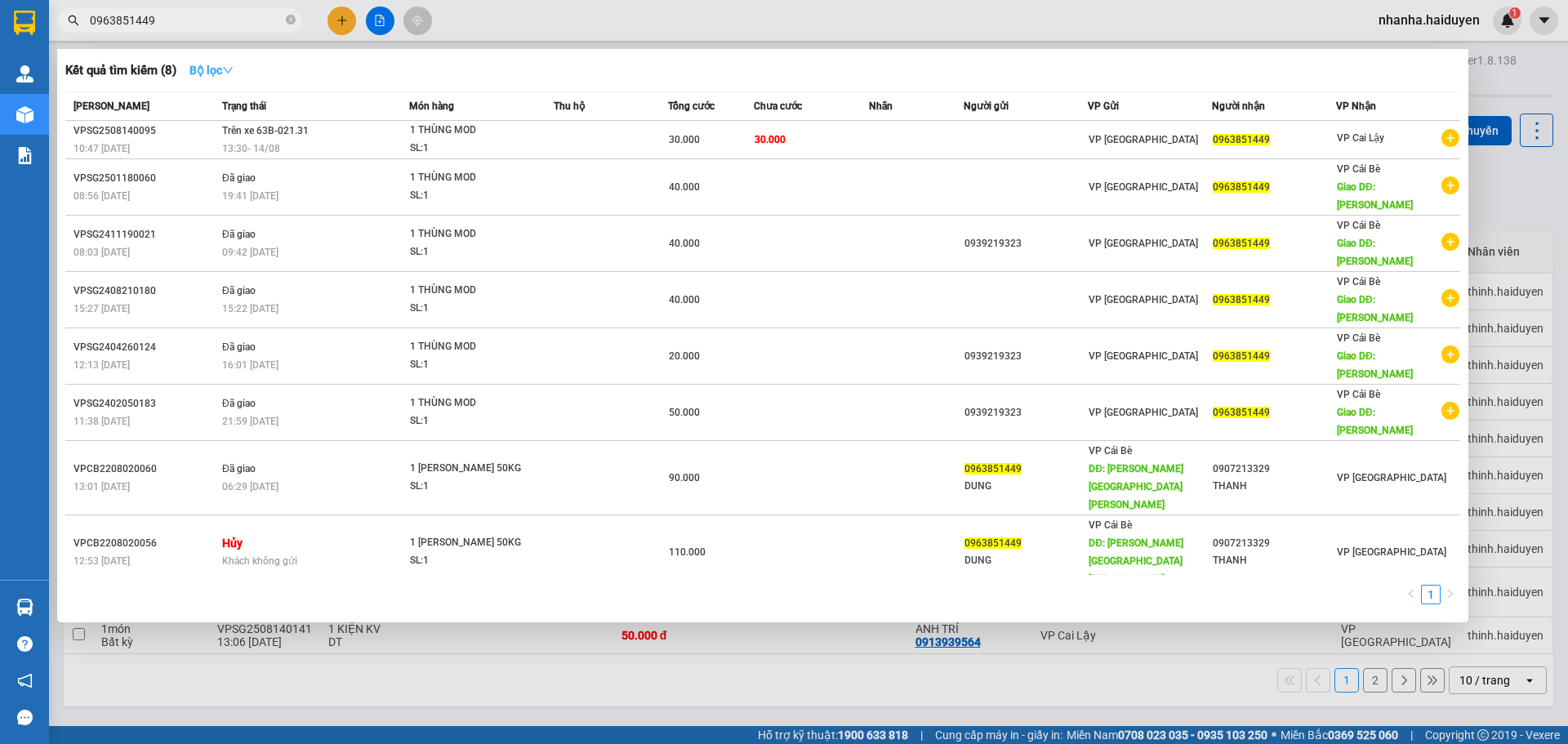
type input "0963851449"
click at [243, 69] on button "Bộ lọc" at bounding box center [212, 69] width 70 height 26
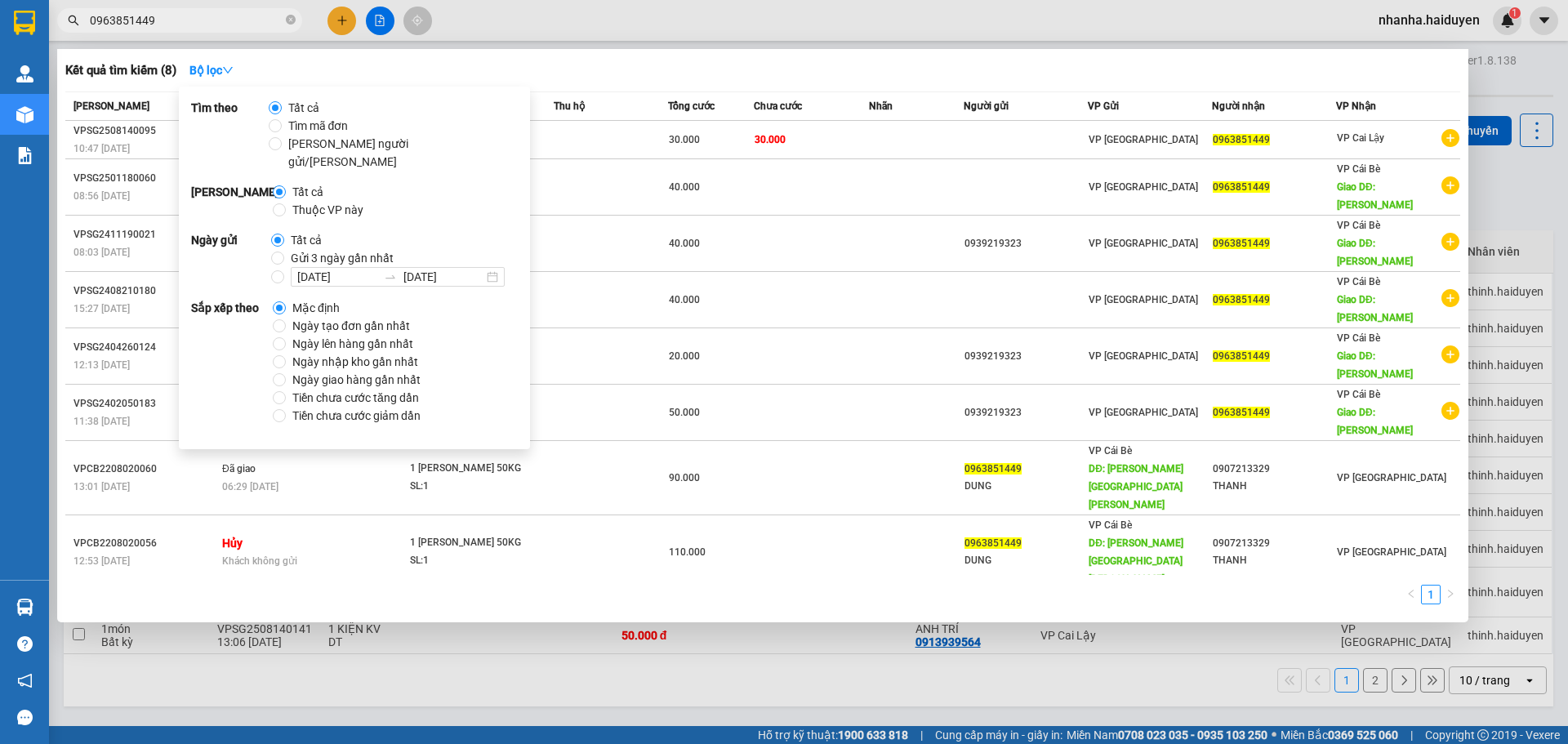
click at [332, 249] on span "Gửi 3 ngày gần nhất" at bounding box center [342, 257] width 116 height 18
click at [284, 251] on input "Gửi 3 ngày gần nhất" at bounding box center [278, 258] width 13 height 13
radio input "true"
radio input "false"
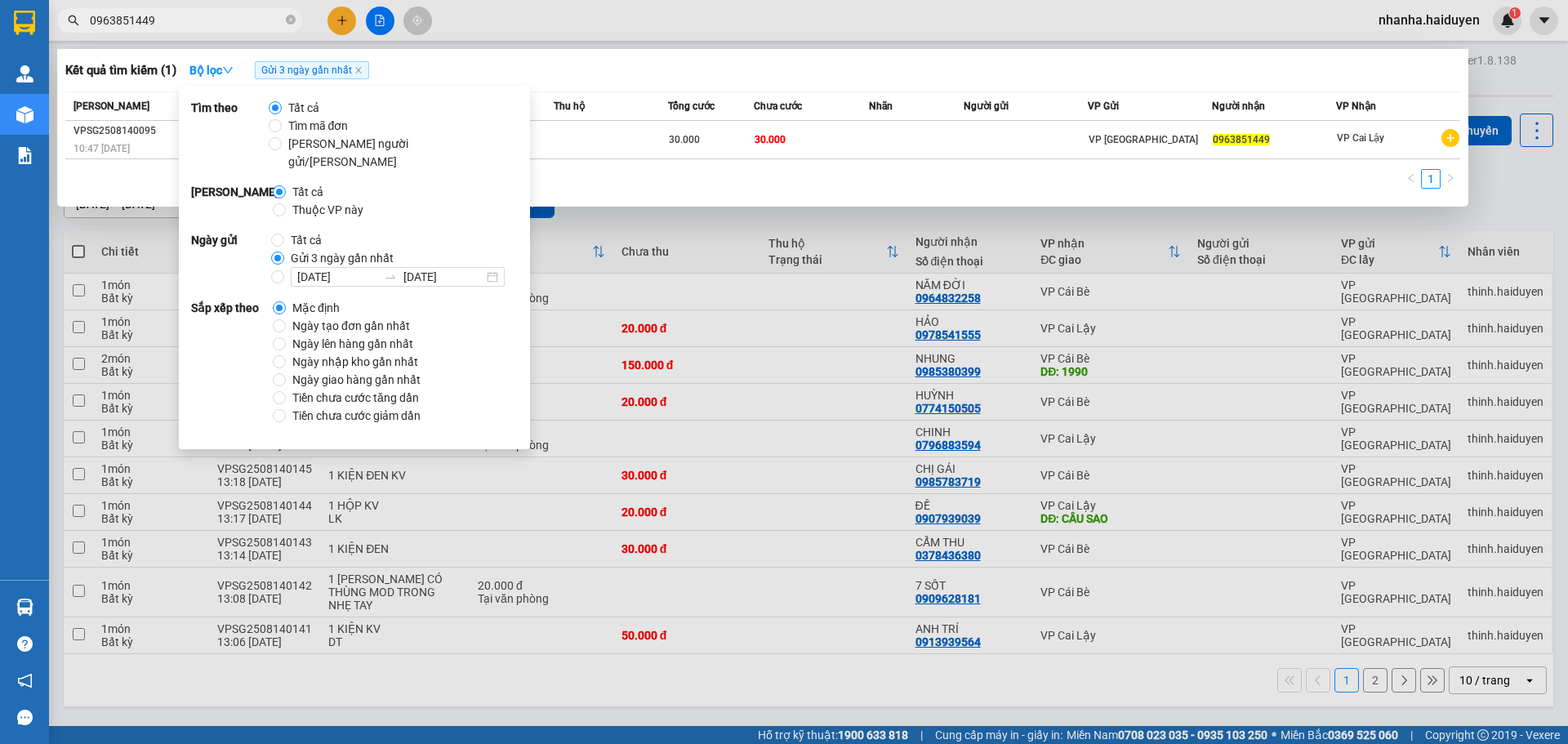
click at [748, 57] on div "Kết quả tìm kiếm ( 1 ) Bộ lọc Gửi 3 ngày gần nhất" at bounding box center [763, 69] width 1395 height 26
